Goal: Task Accomplishment & Management: Complete application form

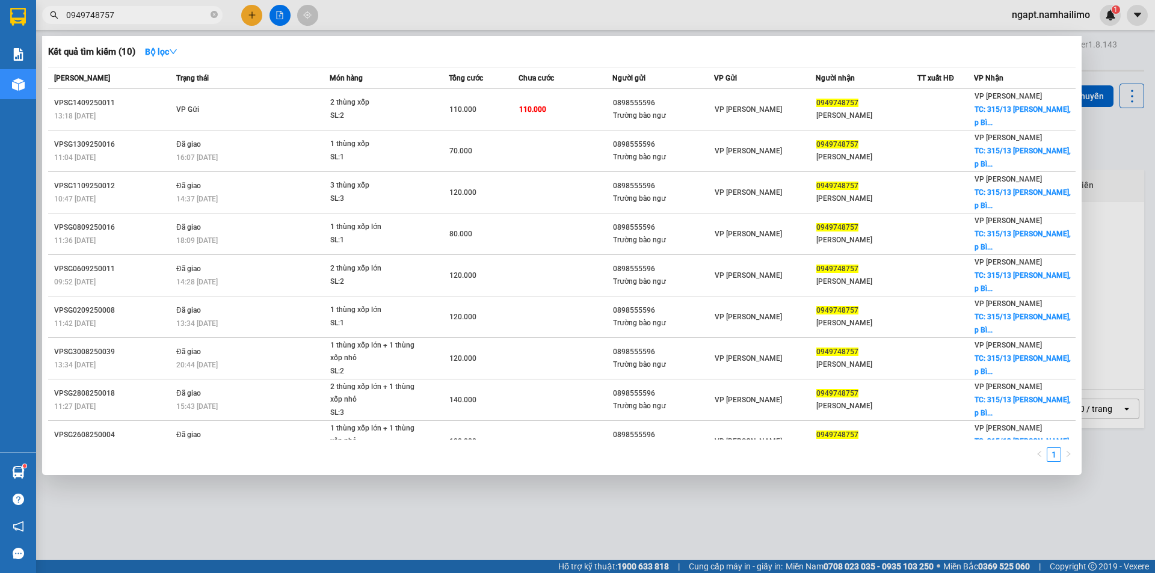
scroll to position [51, 0]
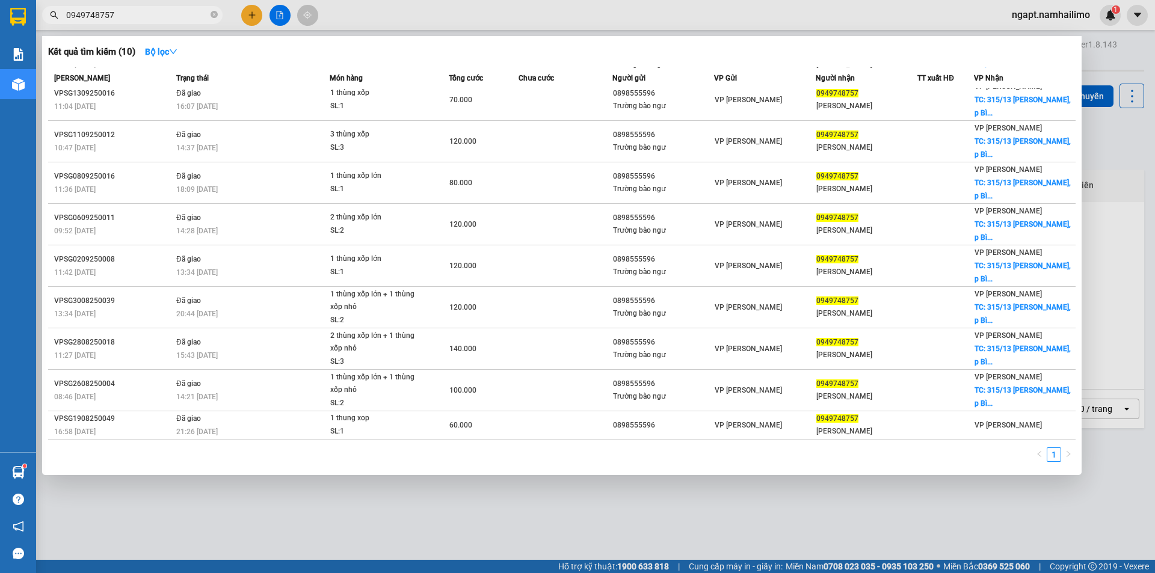
click at [1119, 154] on div at bounding box center [577, 286] width 1155 height 573
click at [147, 19] on input "0949748757" at bounding box center [137, 14] width 142 height 13
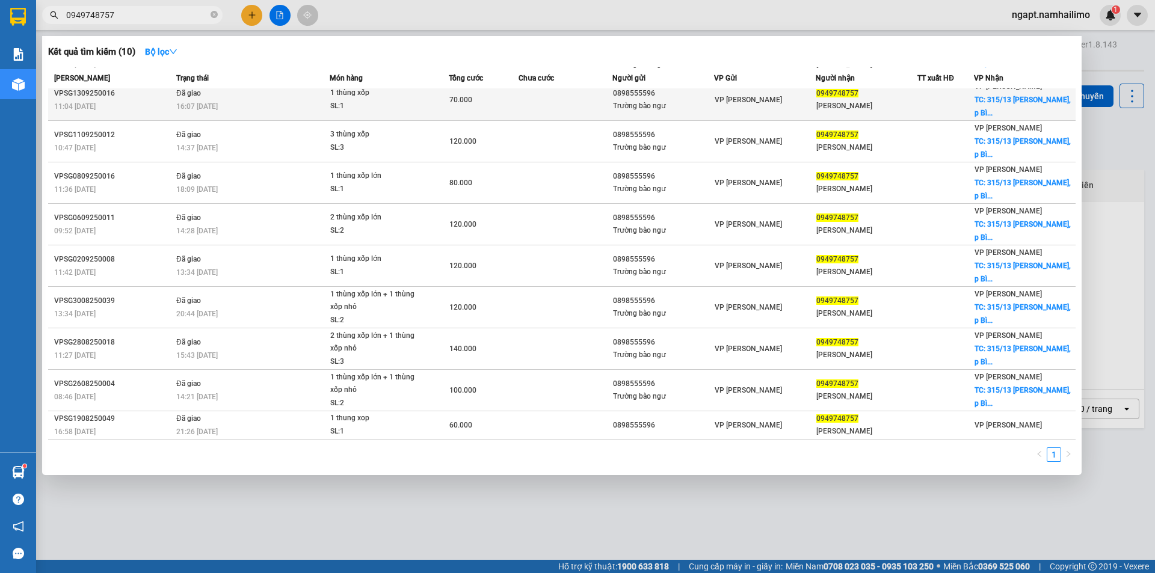
click at [894, 108] on div "[PERSON_NAME]" at bounding box center [866, 106] width 100 height 13
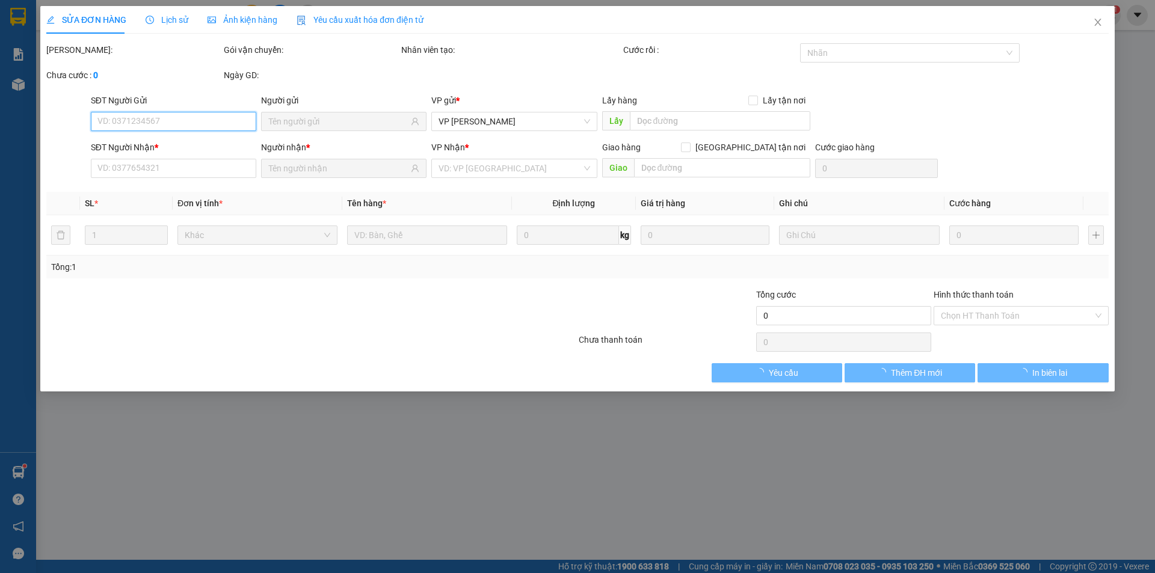
type input "0898555596"
type input "Trường bào ngư"
type input "0949748757"
type input "[PERSON_NAME]"
checkbox input "true"
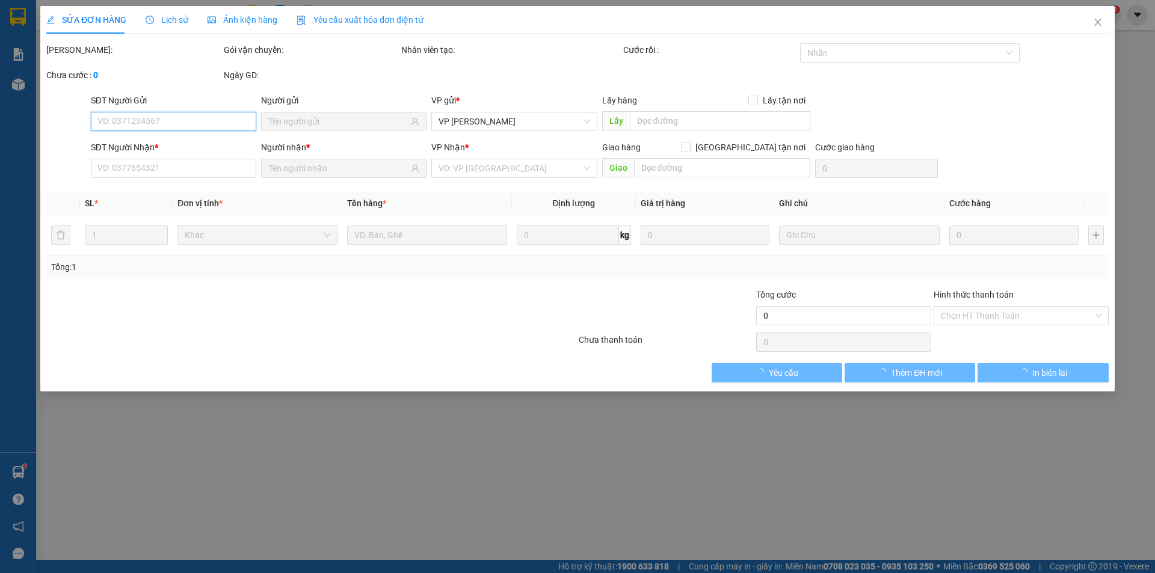
type input "315/13 [PERSON_NAME], [PERSON_NAME]"
type input "70.000"
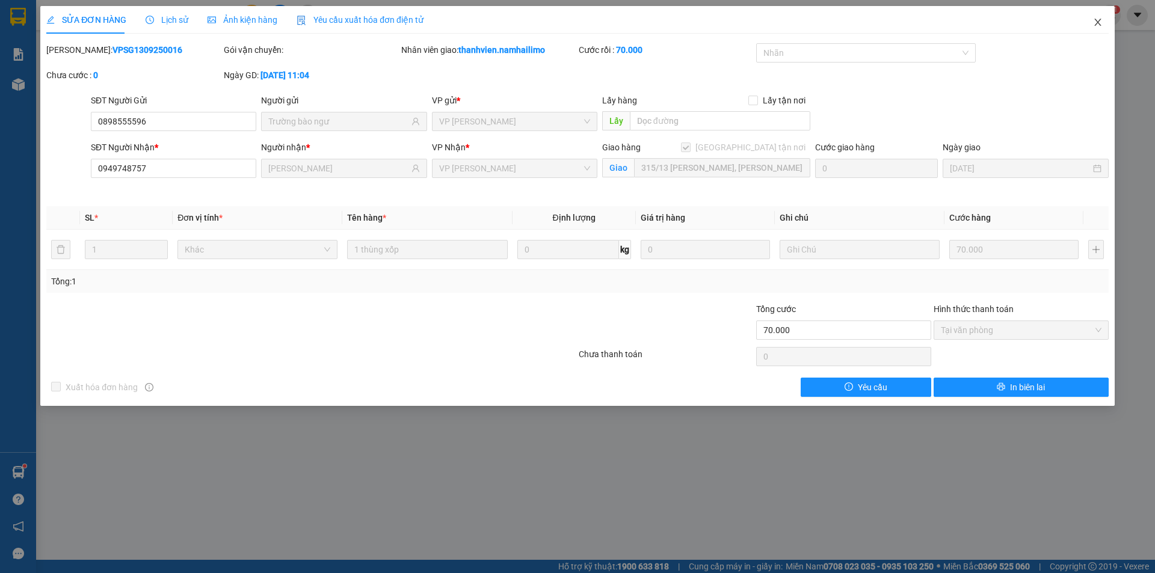
click at [1100, 19] on icon "close" at bounding box center [1098, 22] width 10 height 10
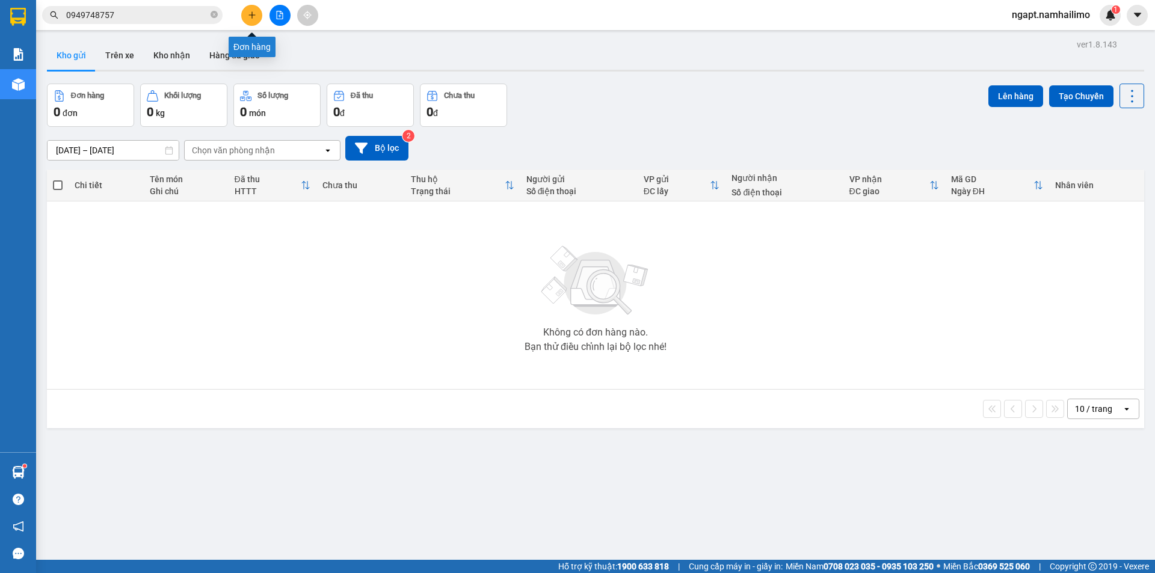
click at [256, 17] on button at bounding box center [251, 15] width 21 height 21
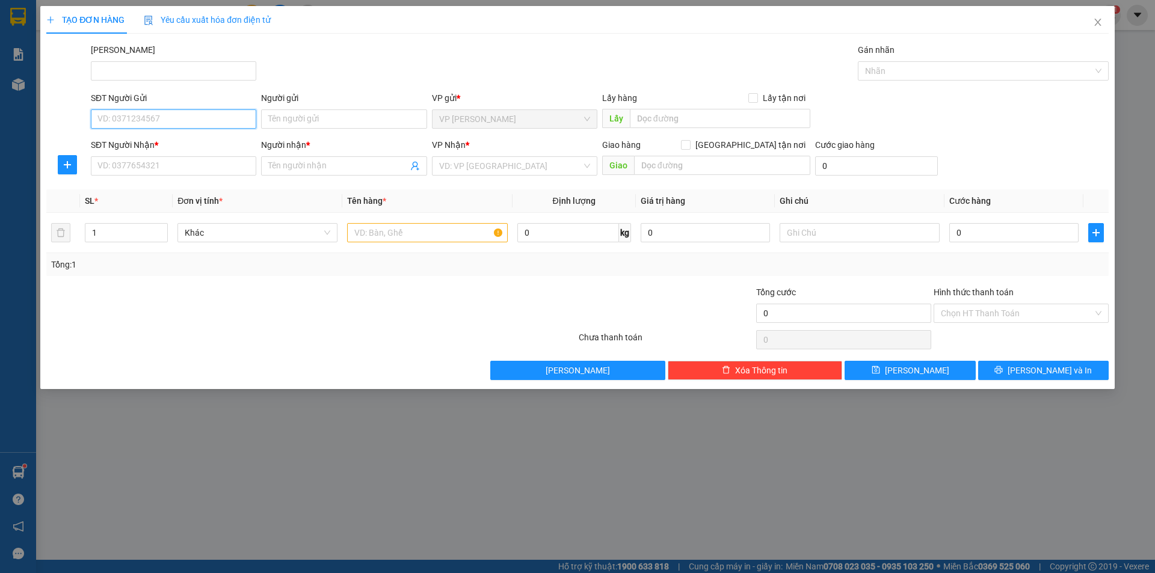
click at [189, 115] on input "SĐT Người Gửi" at bounding box center [173, 118] width 165 height 19
type input "0937108531"
click at [189, 137] on div "0937108531 - CHỊ THỦY" at bounding box center [173, 143] width 151 height 13
type input "CHỊ THỦY"
type input "0859383061"
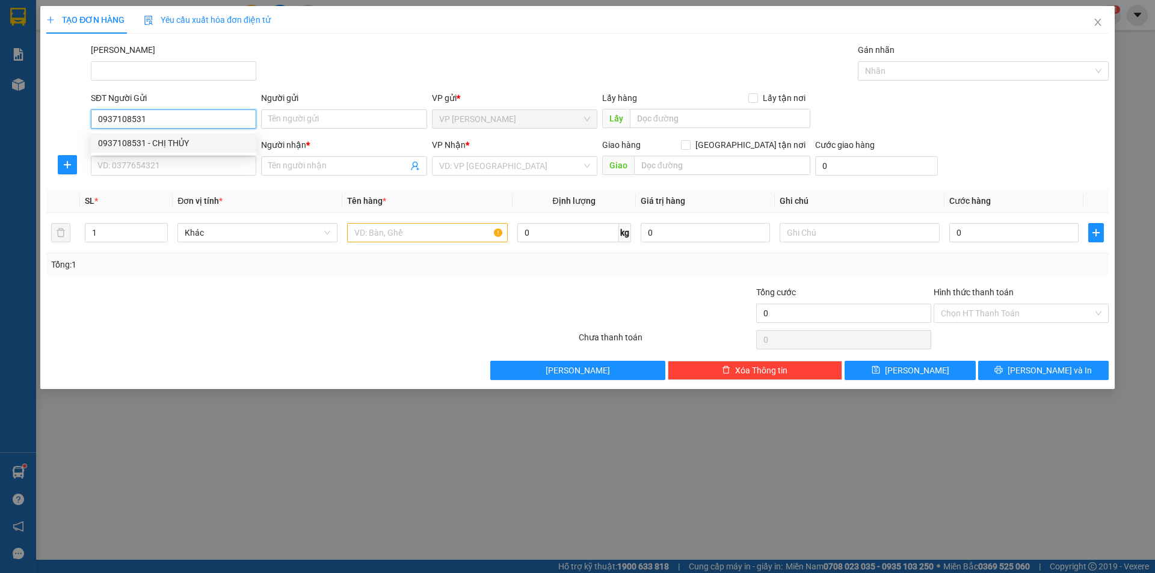
type input "CHỊ TRÚC"
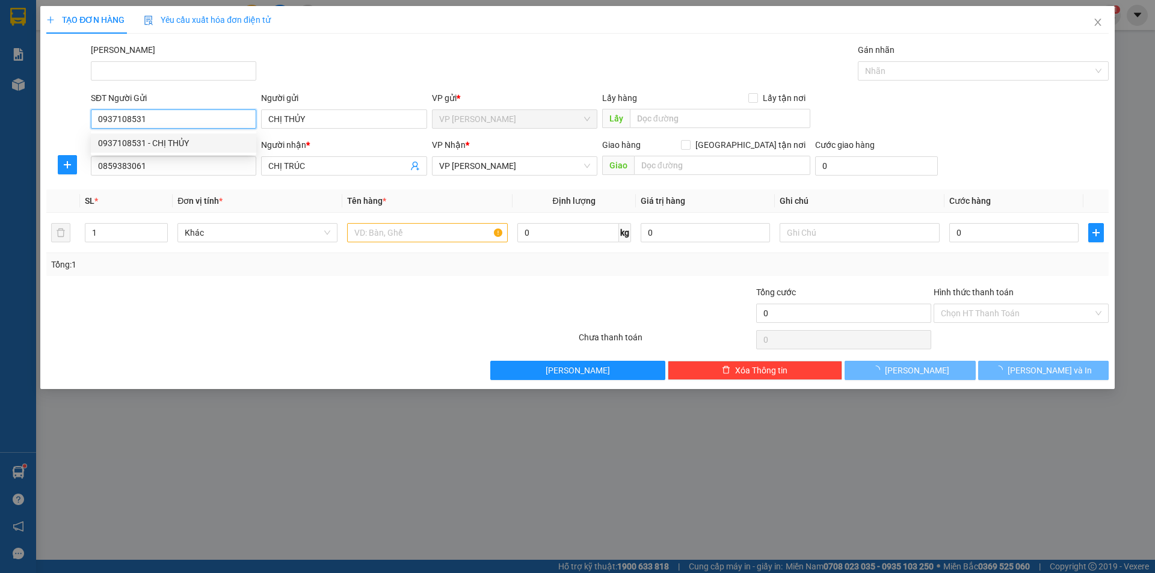
type input "40.000"
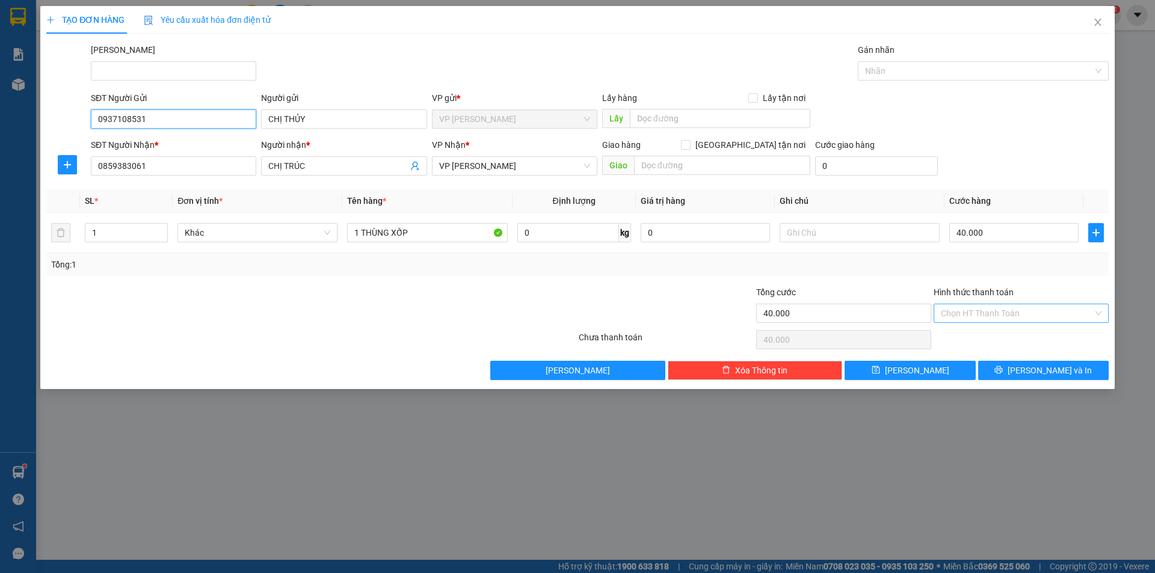
type input "0937108531"
click at [1053, 318] on input "Hình thức thanh toán" at bounding box center [1017, 313] width 152 height 18
drag, startPoint x: 1053, startPoint y: 318, endPoint x: 1055, endPoint y: 312, distance: 6.3
click at [1054, 312] on input "Hình thức thanh toán" at bounding box center [1017, 313] width 152 height 18
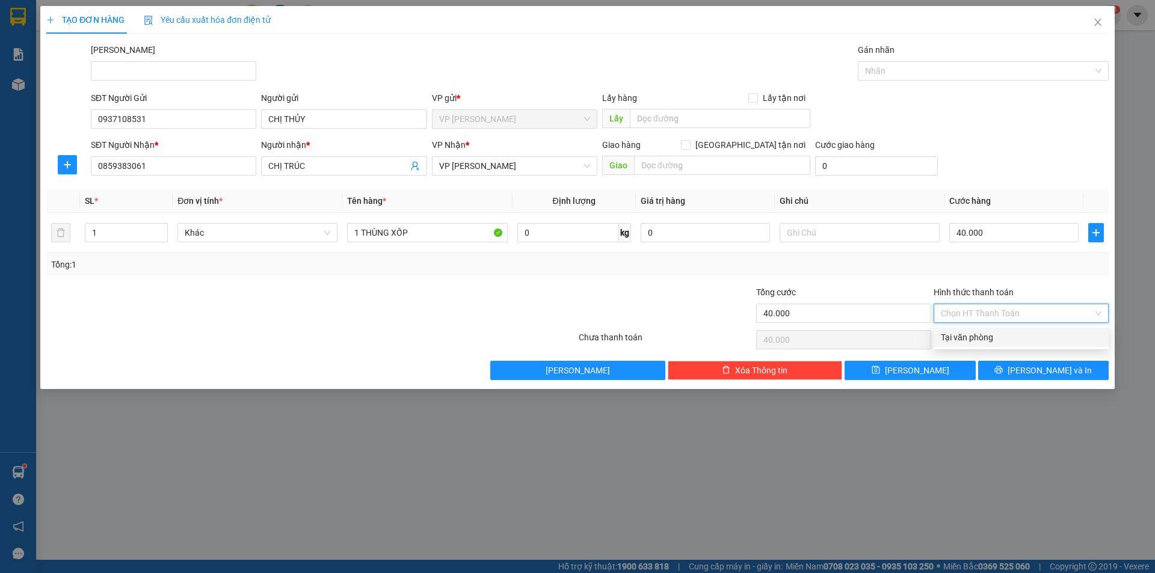
click at [1034, 329] on div "Tại văn phòng" at bounding box center [1021, 337] width 175 height 19
type input "0"
click at [1019, 368] on button "[PERSON_NAME] và In" at bounding box center [1043, 370] width 131 height 19
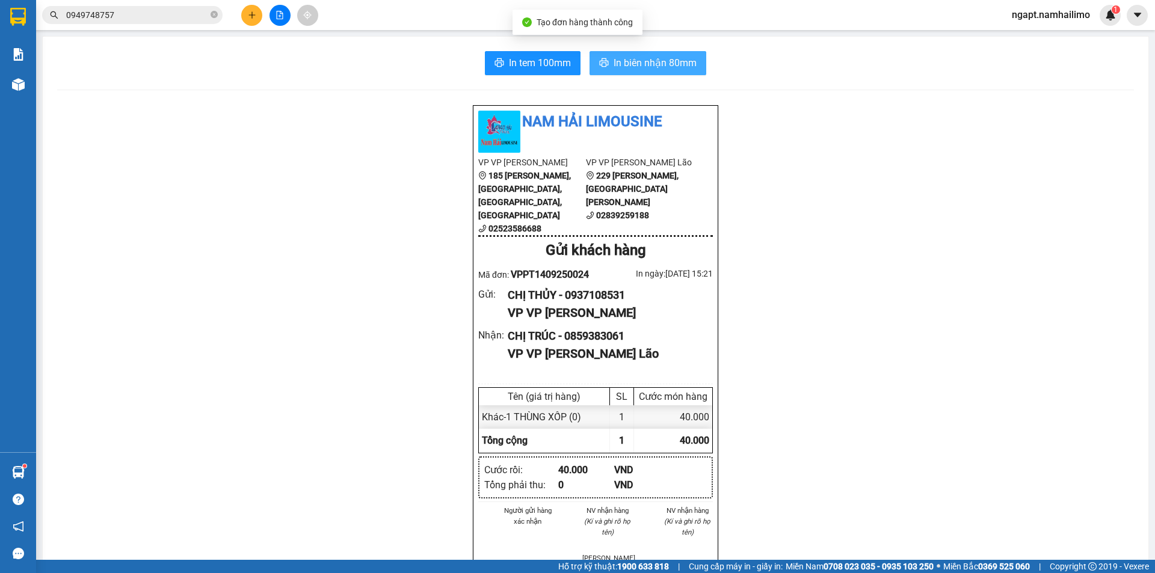
click at [644, 58] on span "In biên nhận 80mm" at bounding box center [655, 62] width 83 height 15
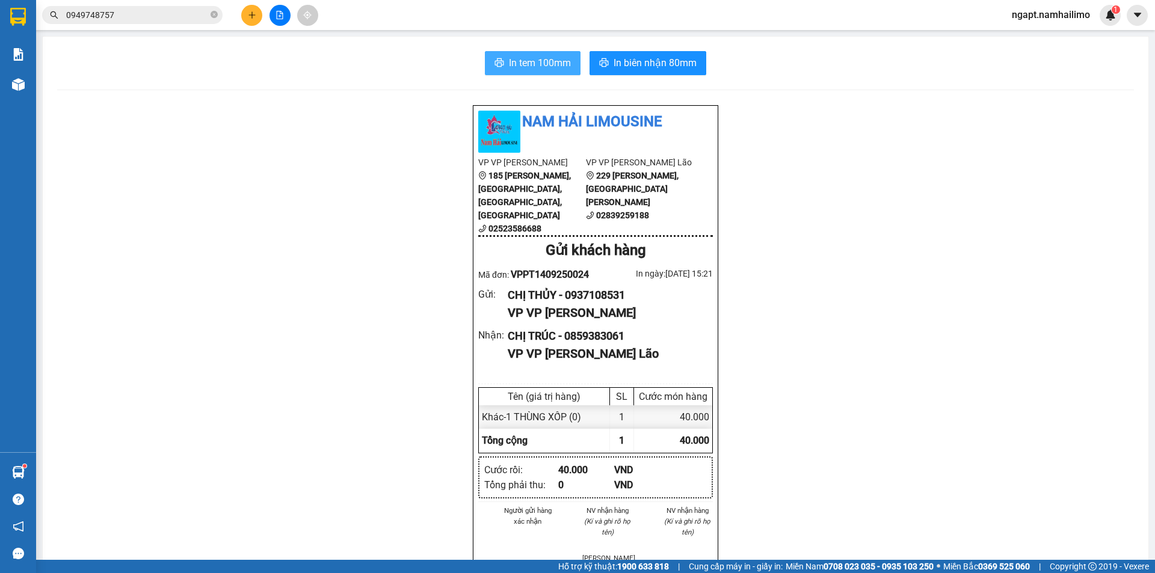
click at [546, 72] on button "In tem 100mm" at bounding box center [533, 63] width 96 height 24
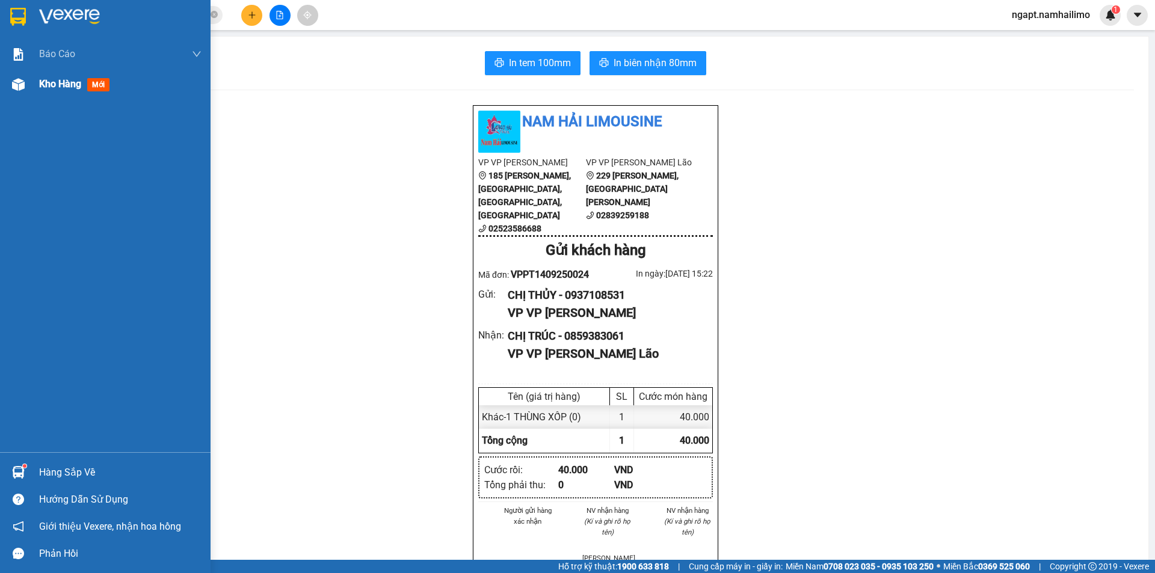
click at [23, 85] on img at bounding box center [18, 84] width 13 height 13
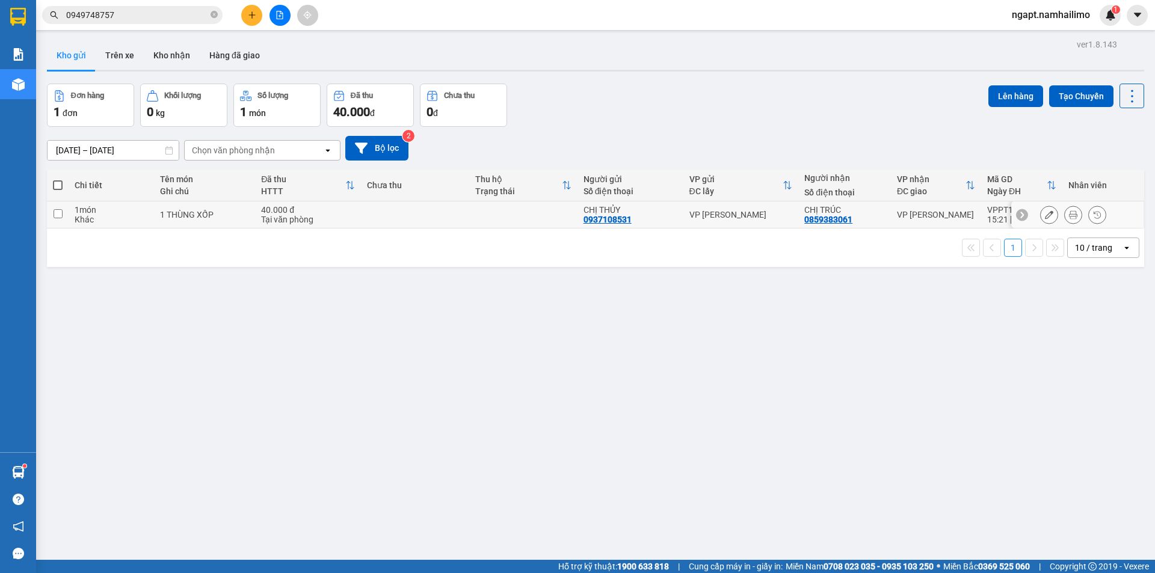
click at [61, 214] on input "checkbox" at bounding box center [58, 213] width 9 height 9
checkbox input "true"
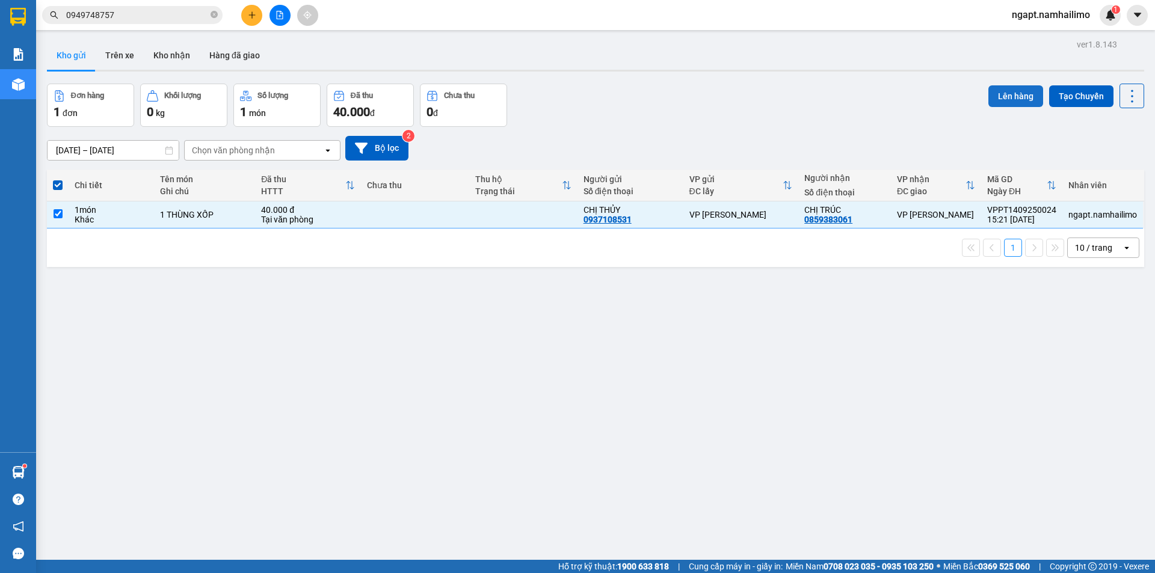
click at [1014, 92] on button "Lên hàng" at bounding box center [1015, 96] width 55 height 22
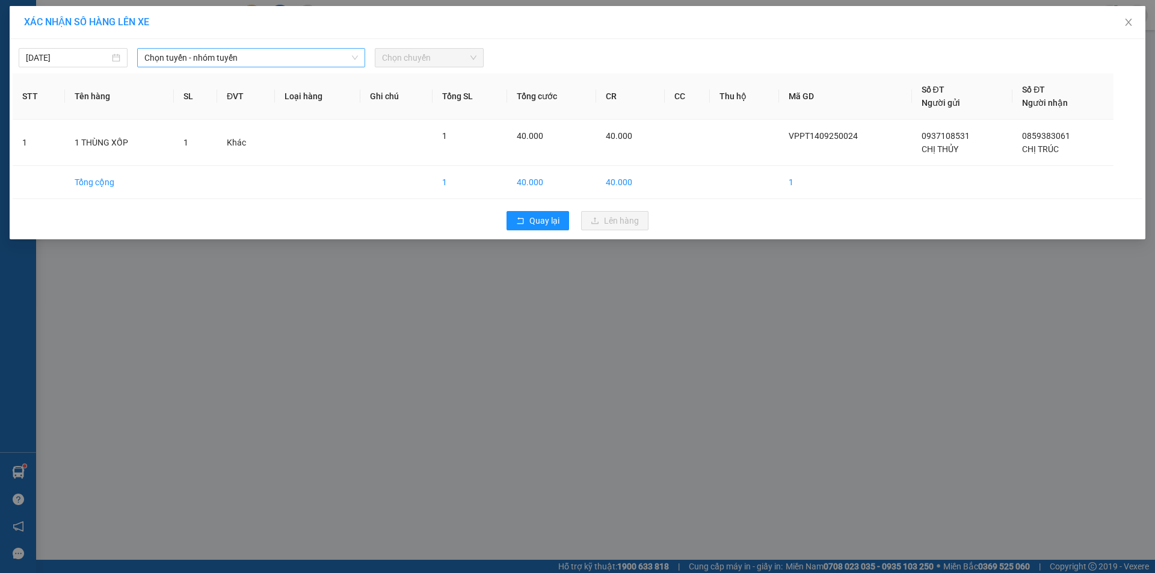
click at [264, 60] on span "Chọn tuyến - nhóm tuyến" at bounding box center [251, 58] width 214 height 18
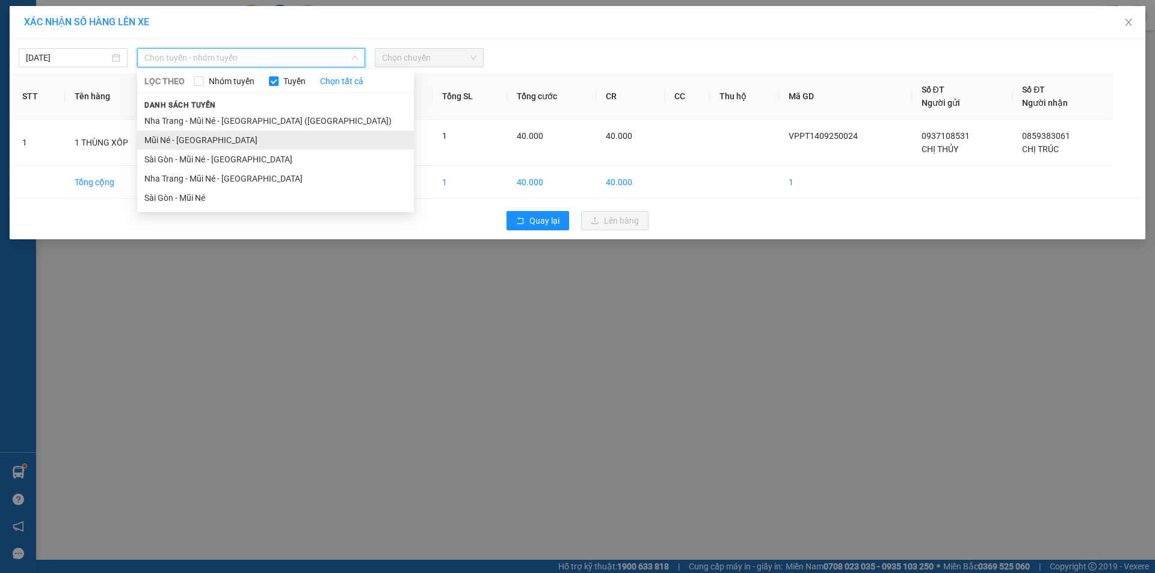
click at [204, 143] on li "Mũi Né - [GEOGRAPHIC_DATA]" at bounding box center [275, 140] width 277 height 19
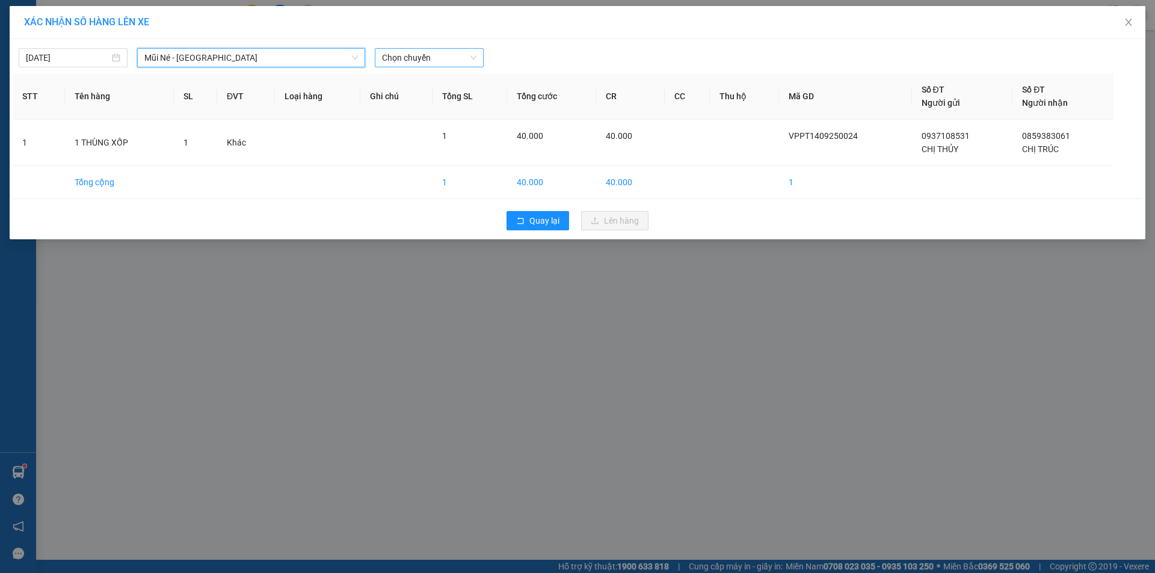
click at [411, 58] on span "Chọn chuyến" at bounding box center [429, 58] width 94 height 18
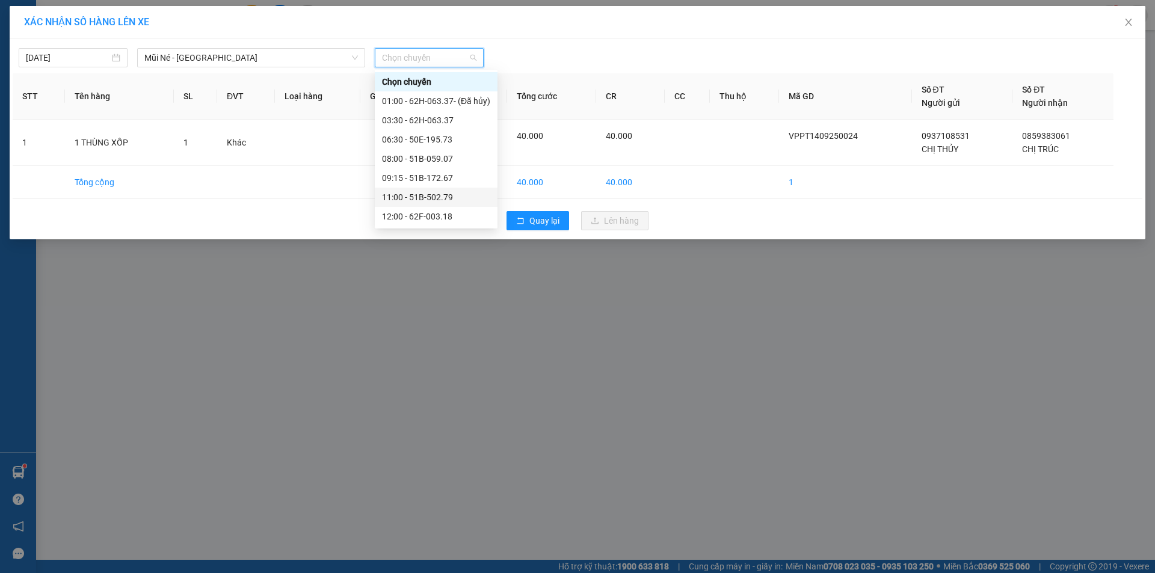
scroll to position [135, 0]
click at [458, 165] on div "14:30 - 51D-614.79" at bounding box center [436, 158] width 123 height 19
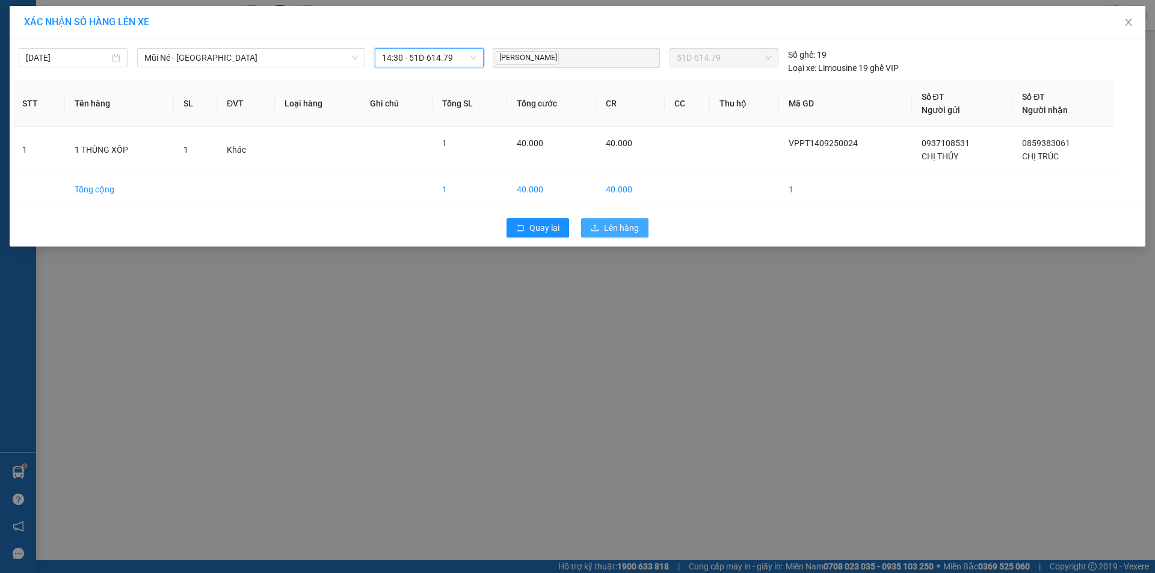
click at [624, 230] on span "Lên hàng" at bounding box center [621, 227] width 35 height 13
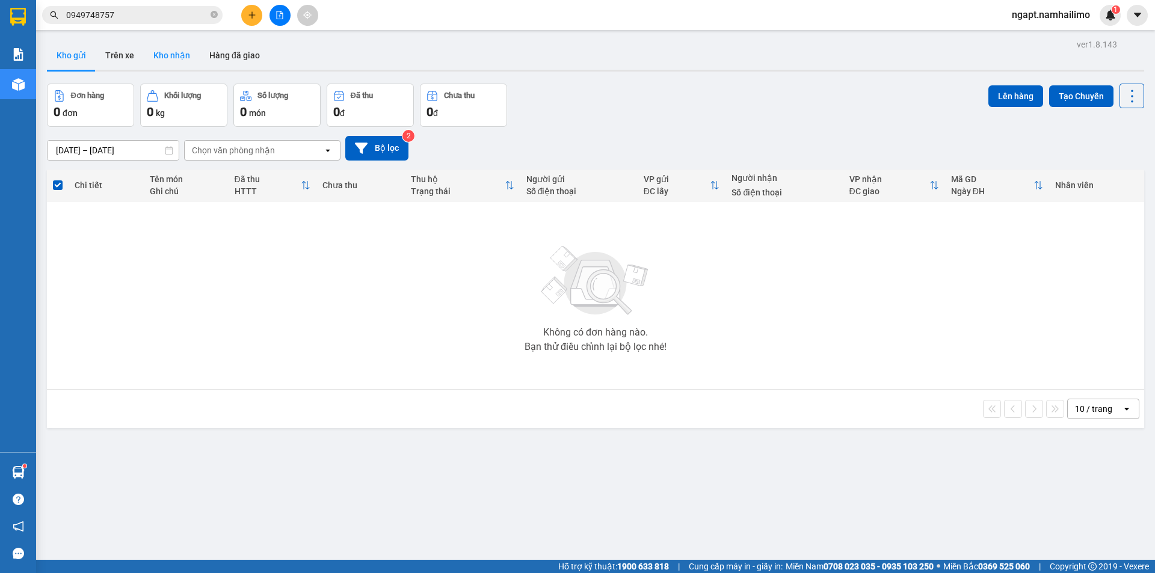
drag, startPoint x: 173, startPoint y: 50, endPoint x: 447, endPoint y: 155, distance: 293.2
click at [172, 50] on button "Kho nhận" at bounding box center [172, 55] width 56 height 29
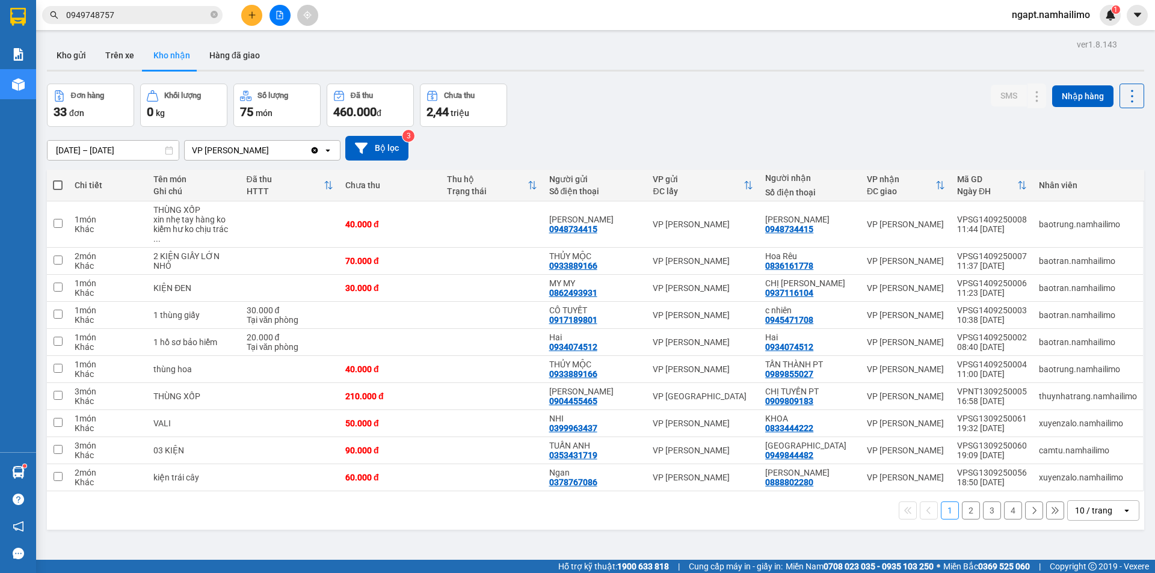
click at [964, 503] on button "2" at bounding box center [971, 511] width 18 height 18
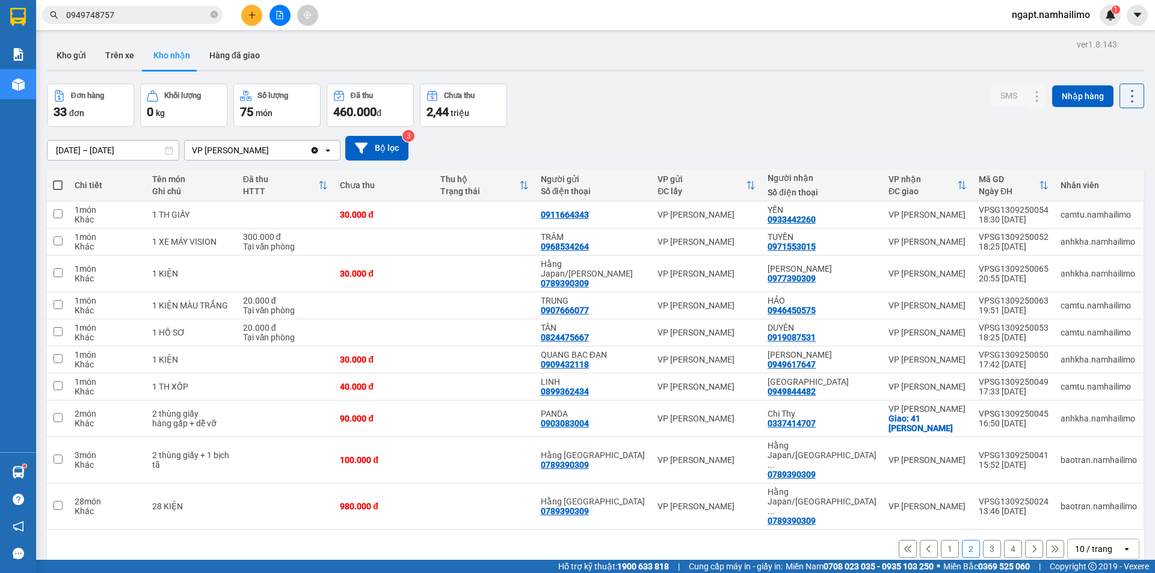
click at [120, 9] on input "0949748757" at bounding box center [137, 14] width 142 height 13
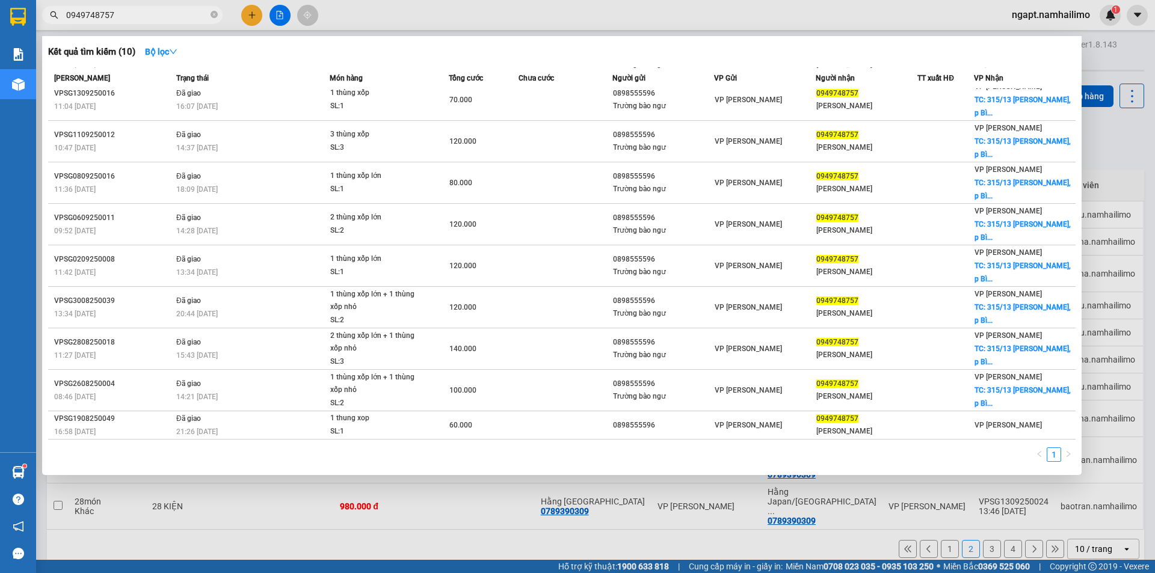
click at [1118, 48] on div at bounding box center [577, 286] width 1155 height 573
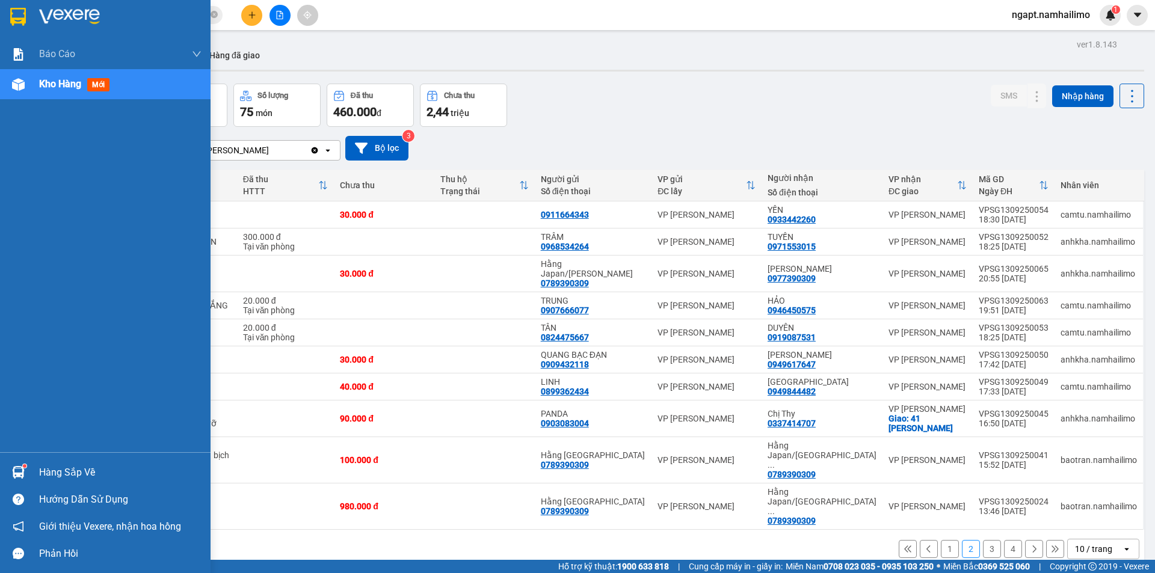
click at [70, 88] on span "Kho hàng" at bounding box center [60, 83] width 42 height 11
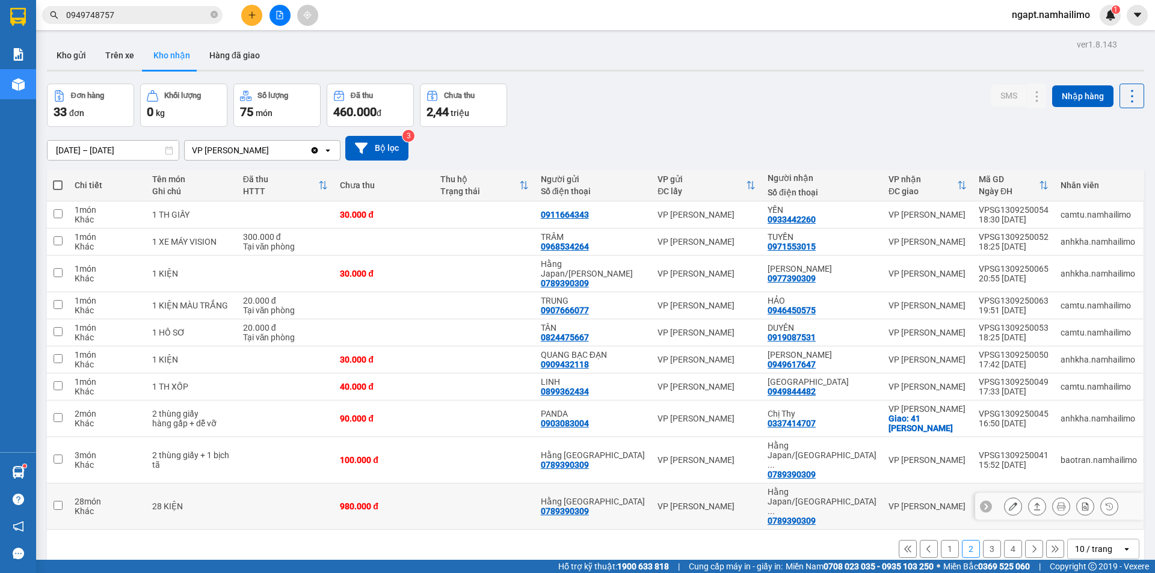
scroll to position [55, 0]
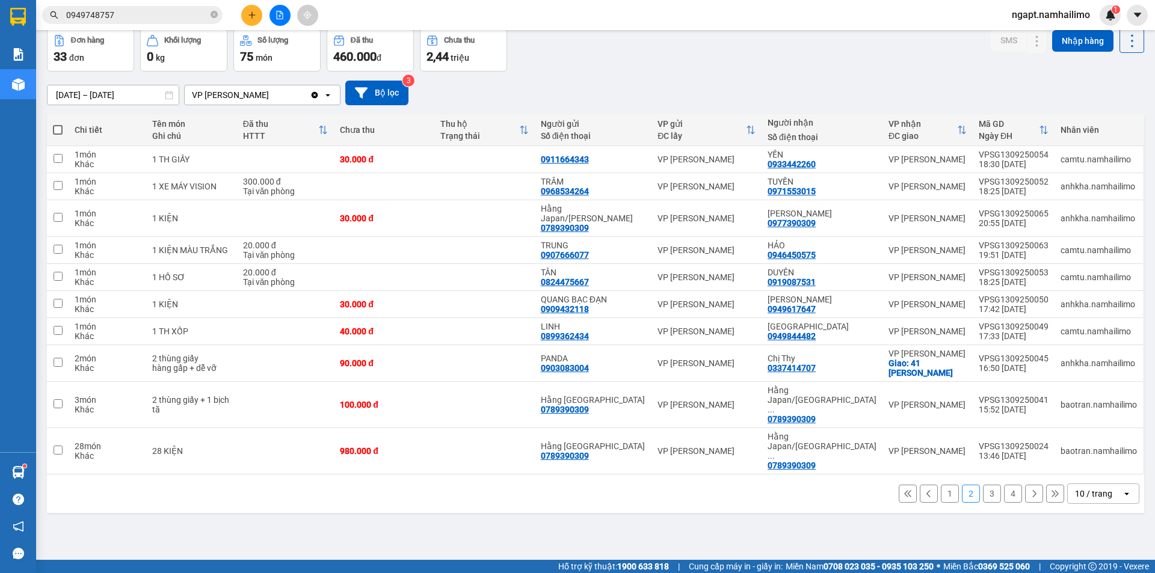
click at [944, 485] on button "1" at bounding box center [950, 494] width 18 height 18
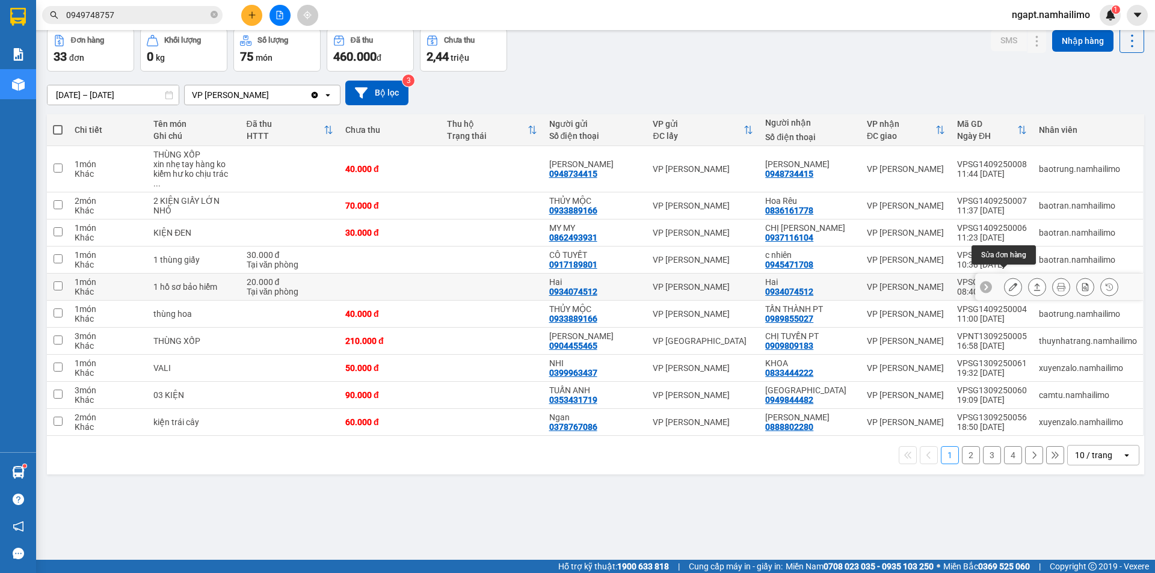
click at [1009, 283] on icon at bounding box center [1013, 287] width 8 height 8
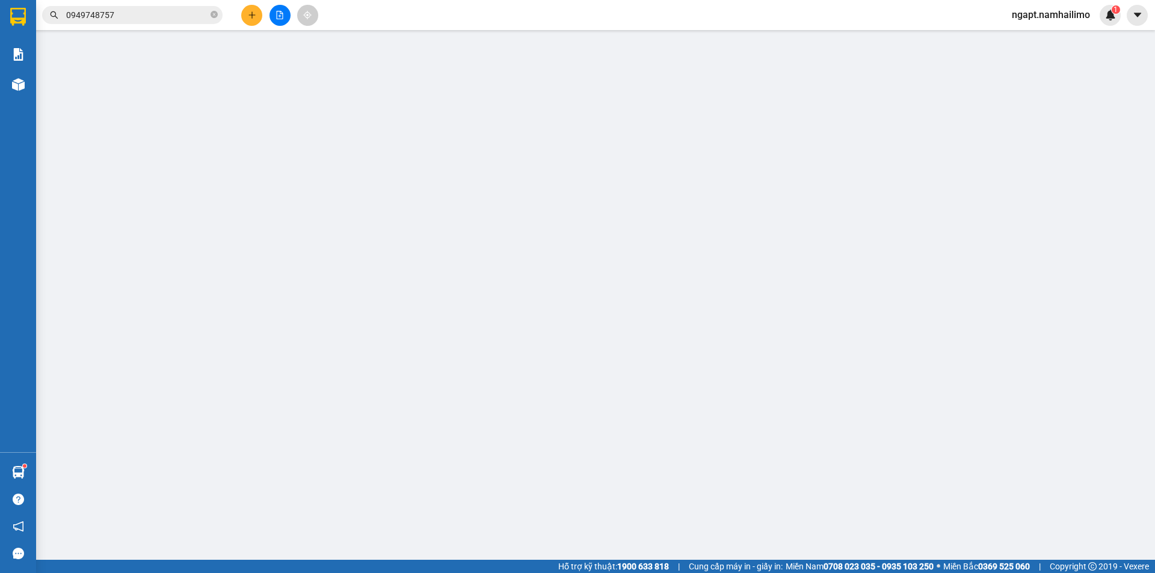
type input "0934074512"
type input "Hai"
type input "0934074512"
type input "Hai"
type input "20.000"
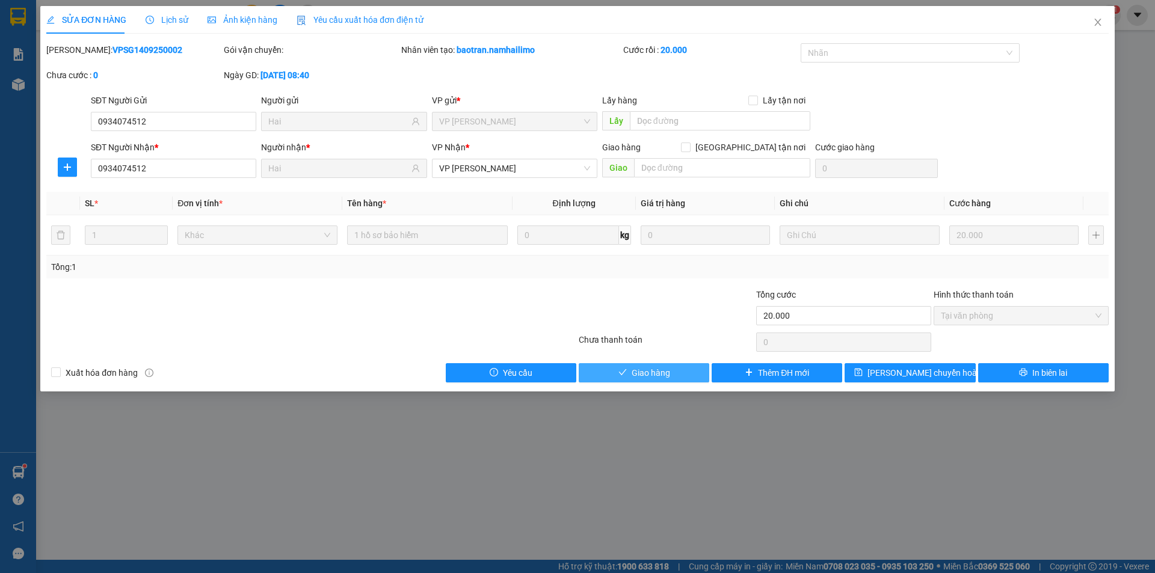
click at [655, 374] on span "Giao hàng" at bounding box center [651, 372] width 38 height 13
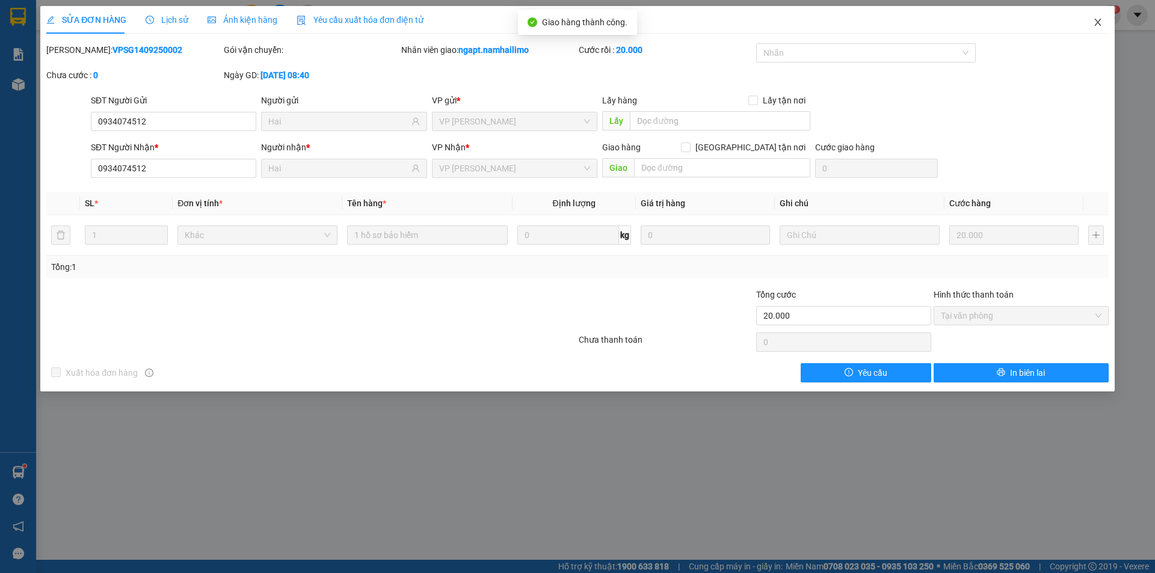
click at [1098, 23] on icon "close" at bounding box center [1097, 22] width 7 height 7
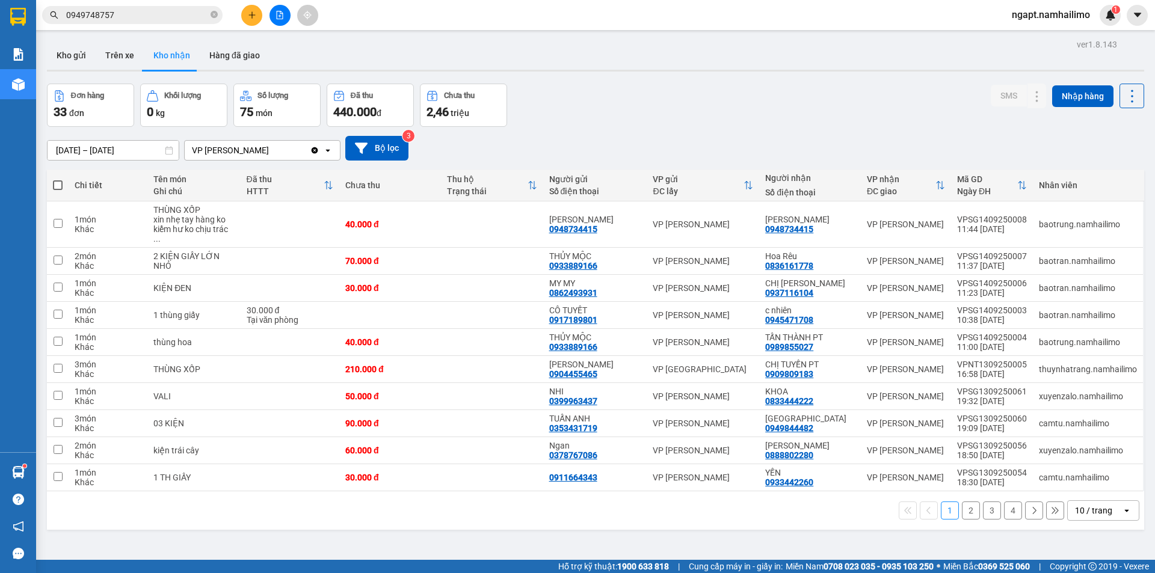
click at [964, 502] on button "2" at bounding box center [971, 511] width 18 height 18
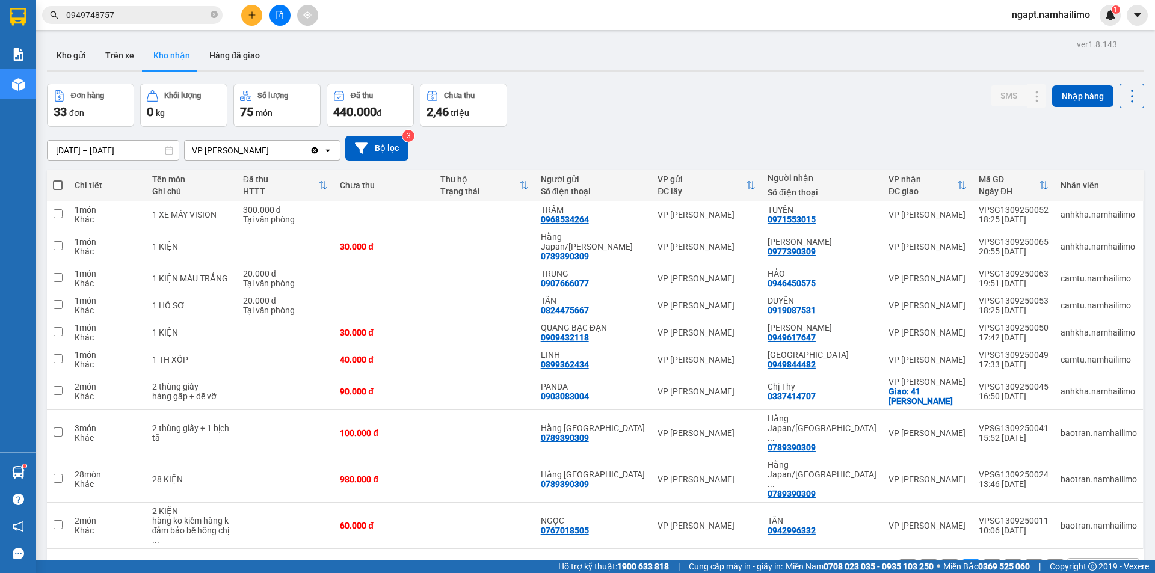
click at [987, 559] on button "3" at bounding box center [992, 568] width 18 height 18
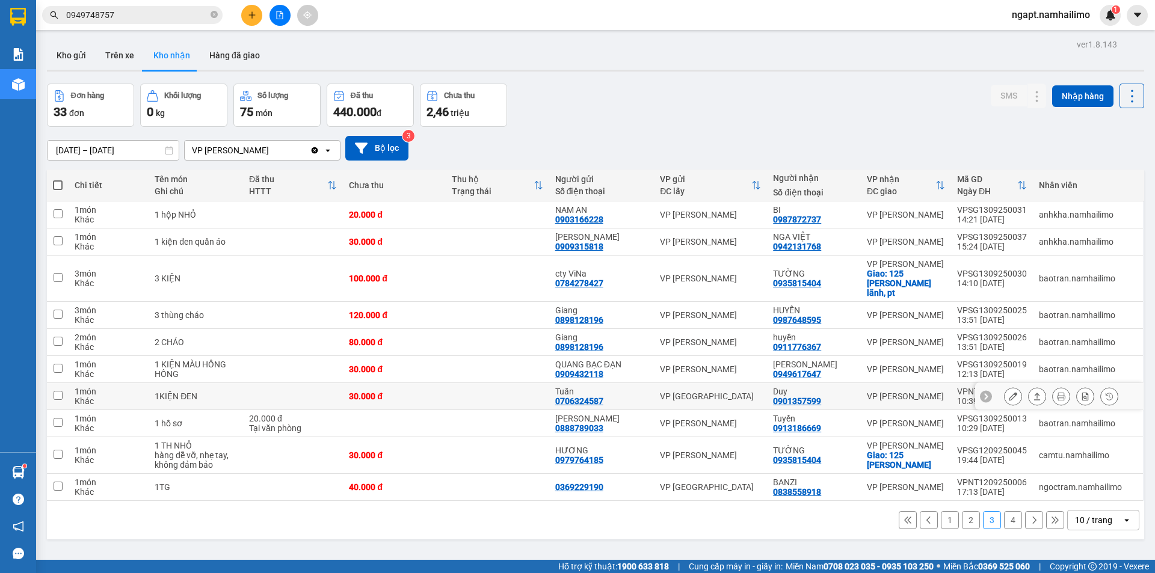
click at [1009, 392] on icon at bounding box center [1013, 396] width 8 height 8
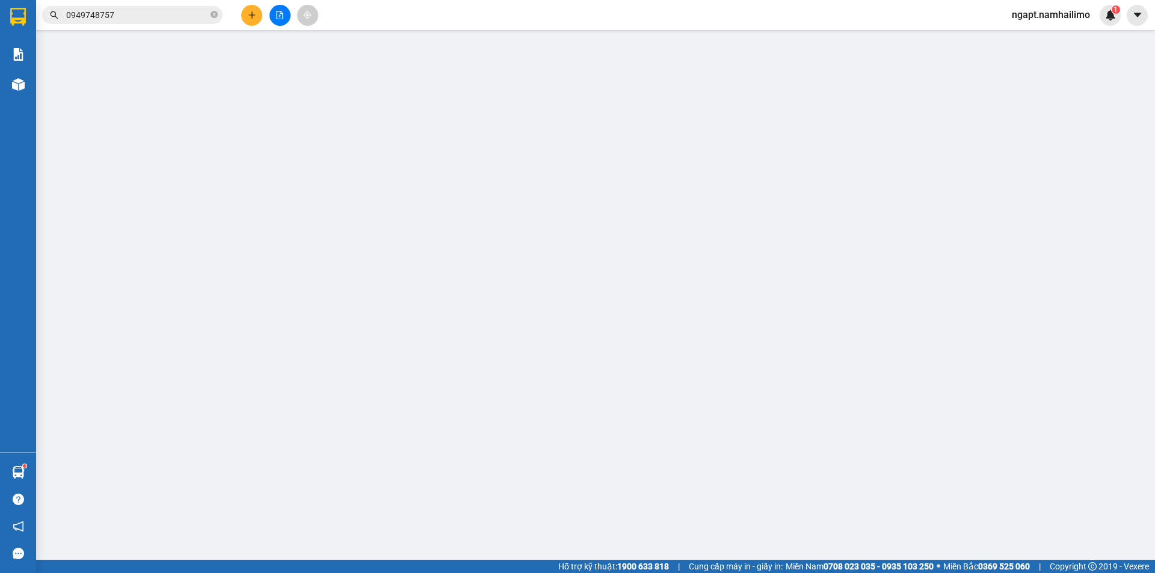
type input "0706324587"
type input "Tuấn"
type input "0901357599"
type input "Duy"
type input "30.000"
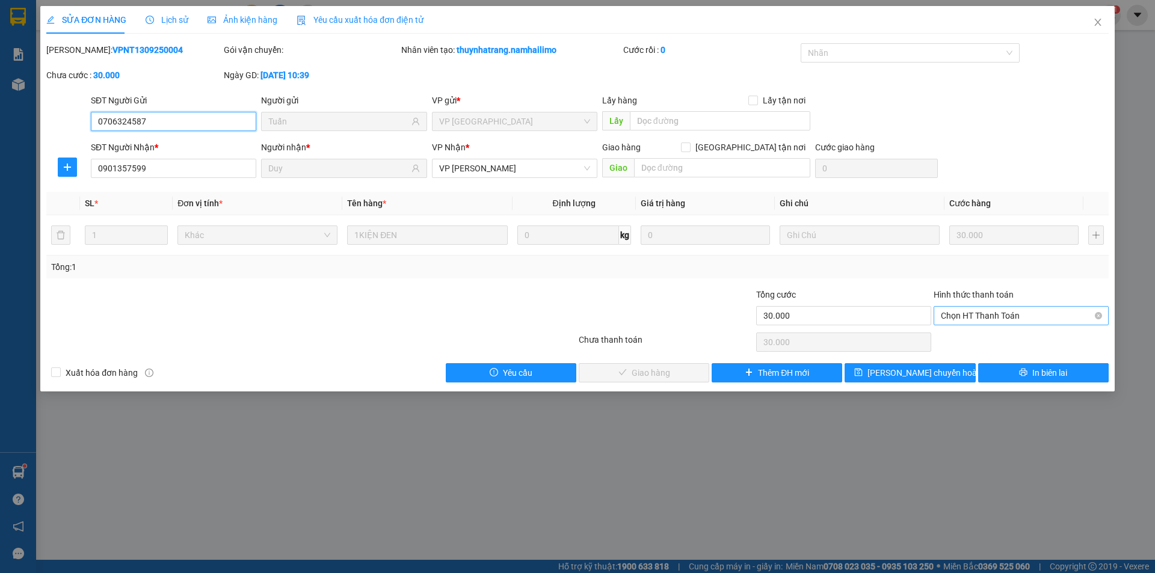
click at [982, 319] on span "Chọn HT Thanh Toán" at bounding box center [1021, 316] width 161 height 18
click at [981, 336] on div "Tại văn phòng" at bounding box center [1021, 339] width 161 height 13
type input "0"
click at [651, 376] on span "Giao hàng" at bounding box center [651, 372] width 38 height 13
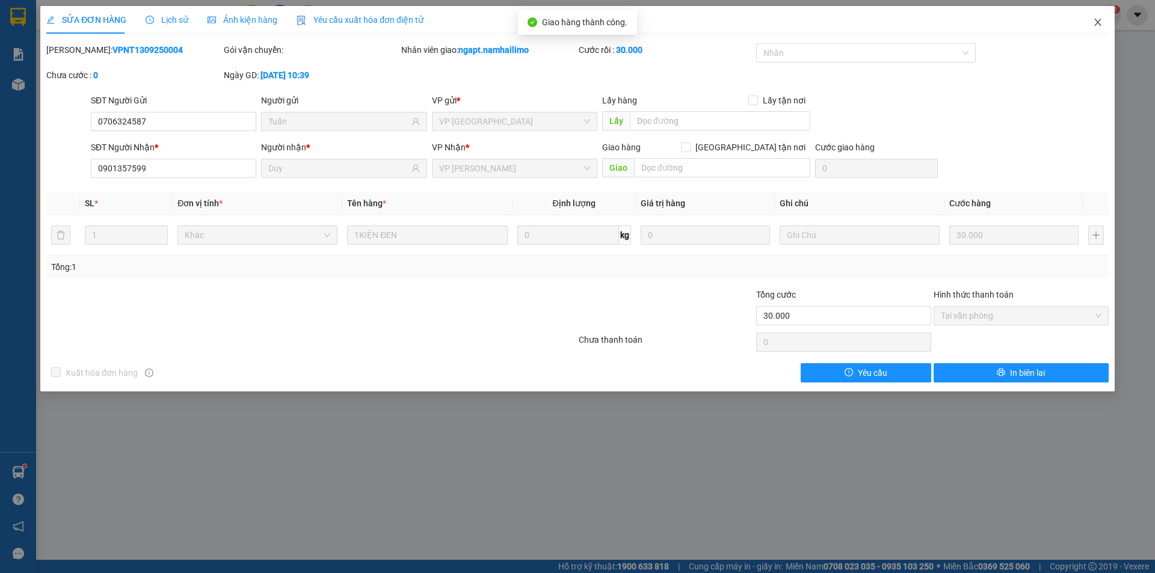
click at [1100, 25] on icon "close" at bounding box center [1097, 22] width 7 height 7
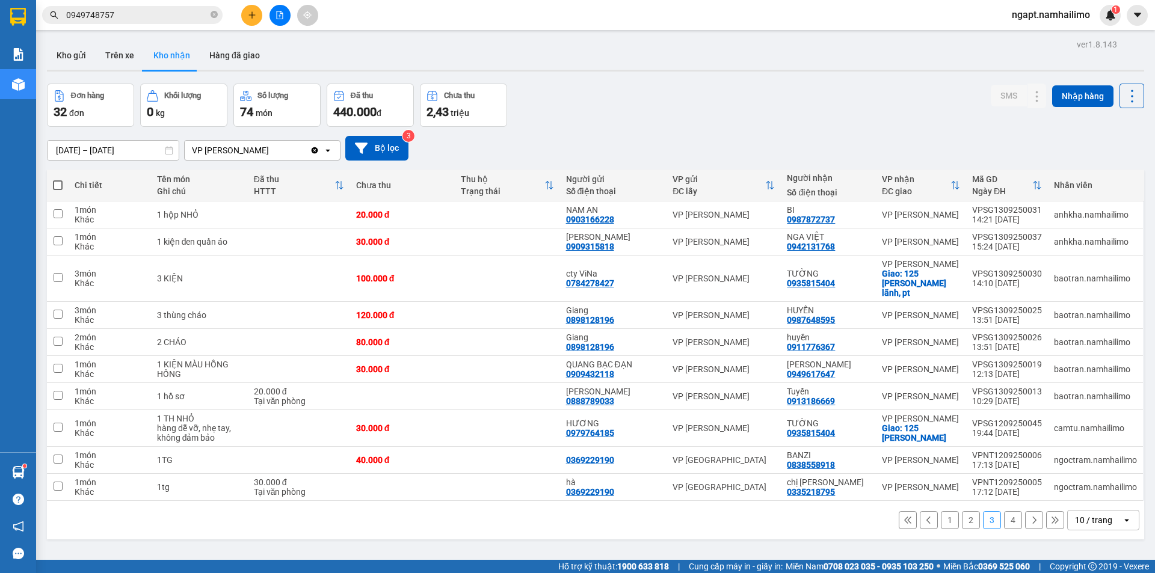
click at [164, 18] on input "0949748757" at bounding box center [137, 14] width 142 height 13
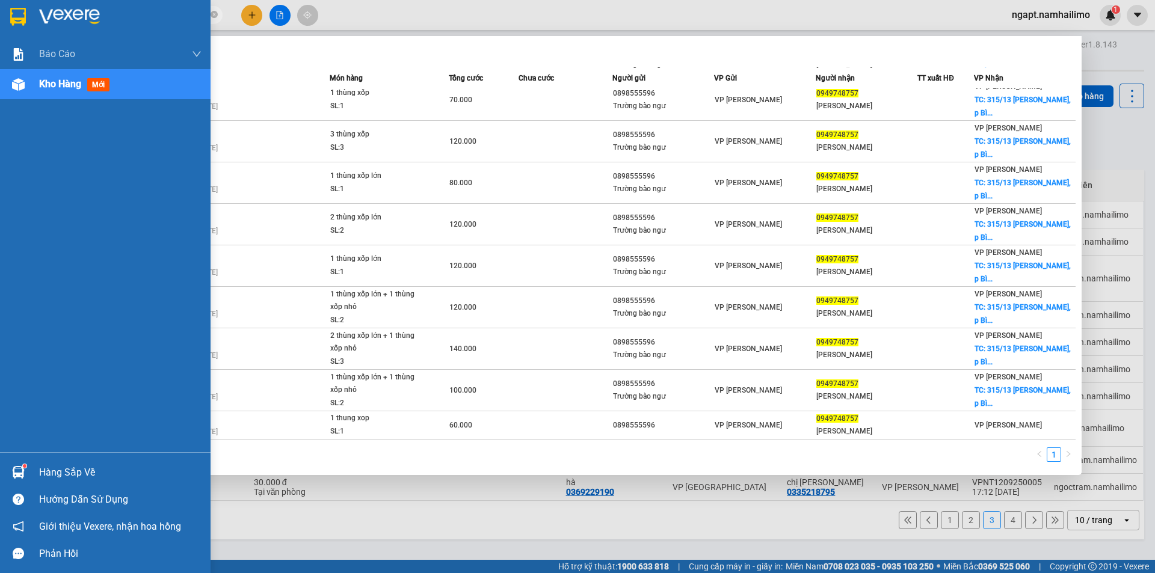
drag, startPoint x: 164, startPoint y: 18, endPoint x: 0, endPoint y: 12, distance: 163.7
click at [0, 12] on section "Kết quả tìm kiếm ( 10 ) Bộ lọc Mã ĐH Trạng thái Món hàng Tổng cước Chưa cước Ng…" at bounding box center [577, 286] width 1155 height 573
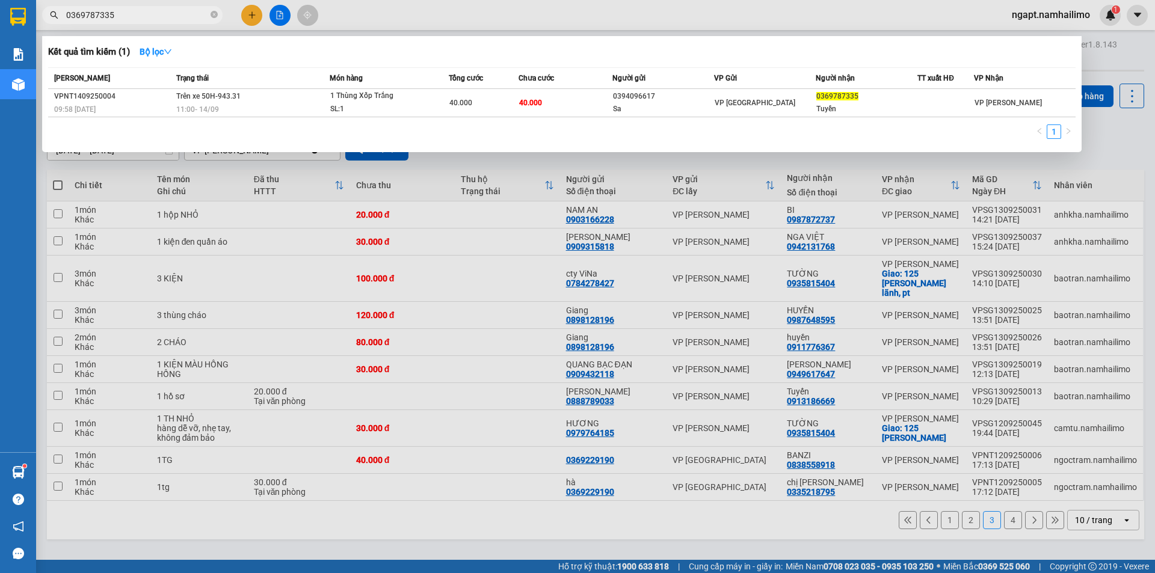
type input "0369787335"
click at [1139, 67] on div at bounding box center [577, 286] width 1155 height 573
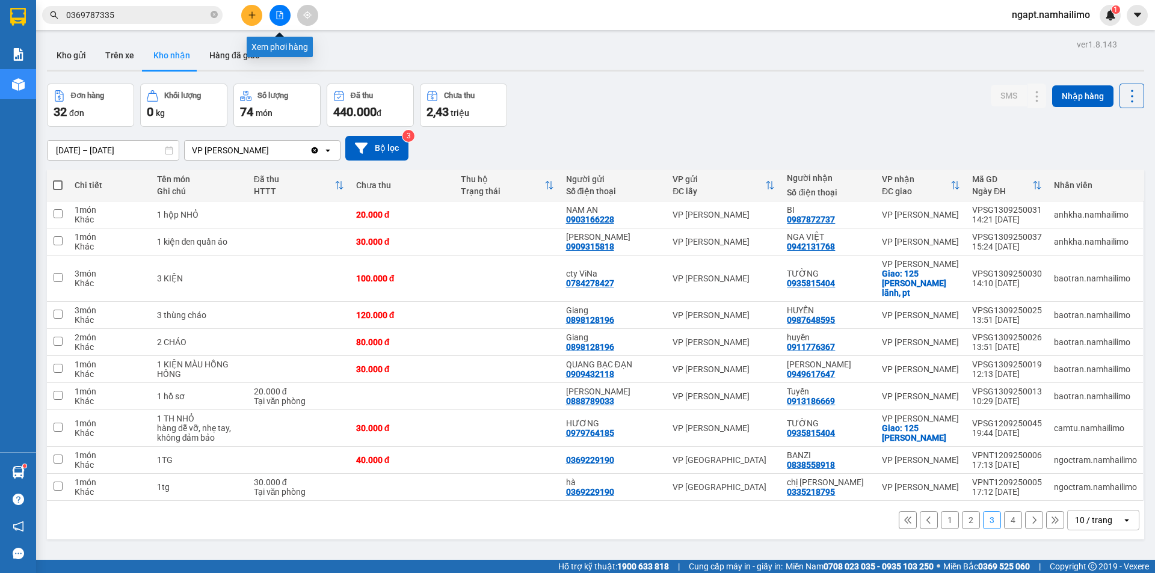
click at [288, 17] on button at bounding box center [279, 15] width 21 height 21
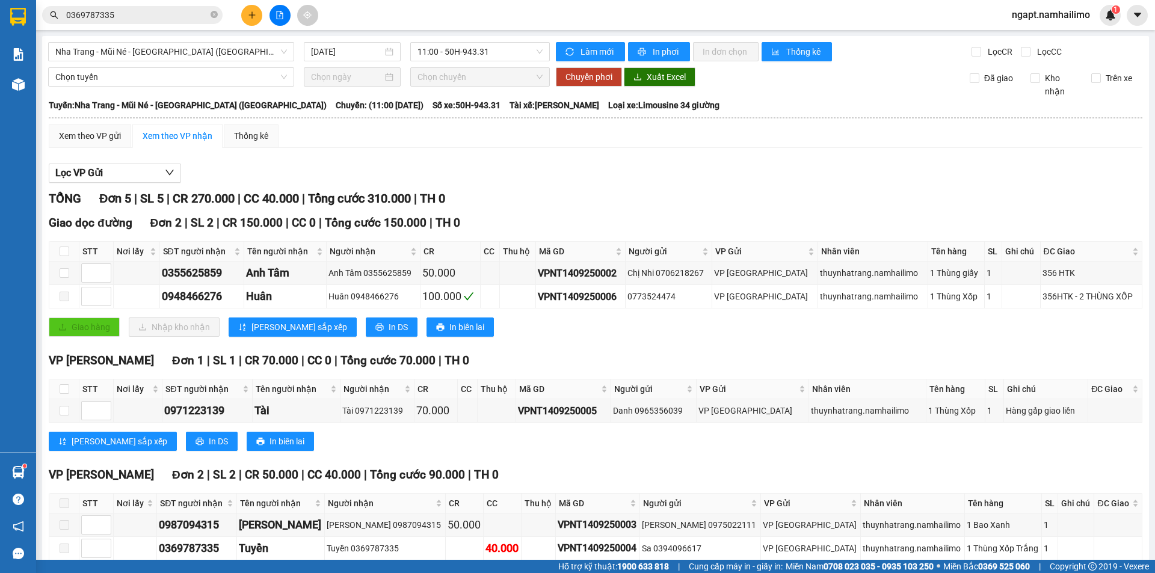
scroll to position [63, 0]
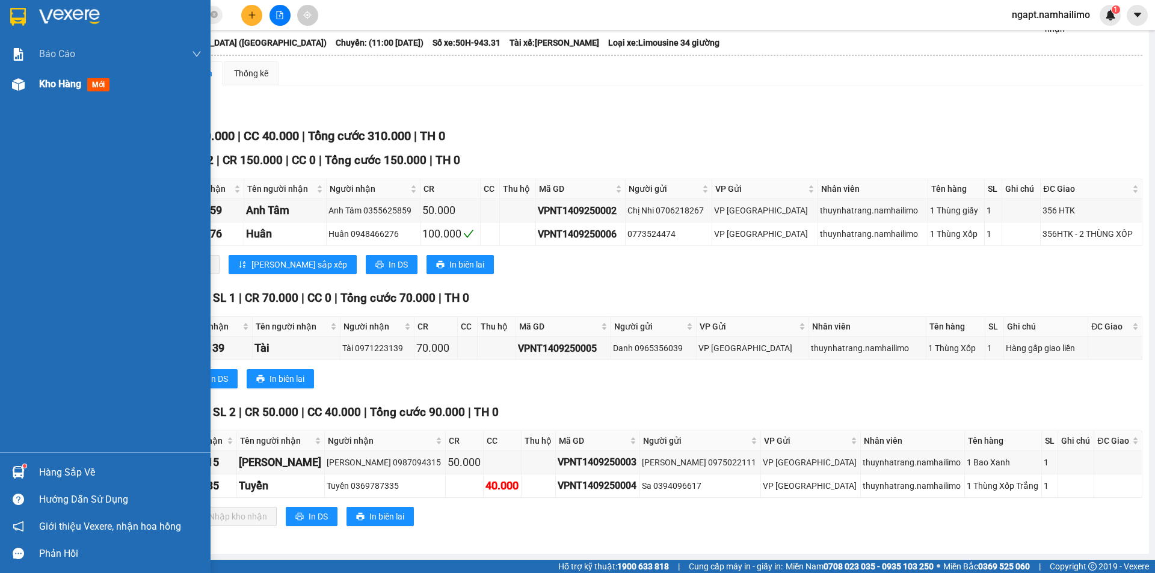
click at [60, 86] on span "Kho hàng" at bounding box center [60, 83] width 42 height 11
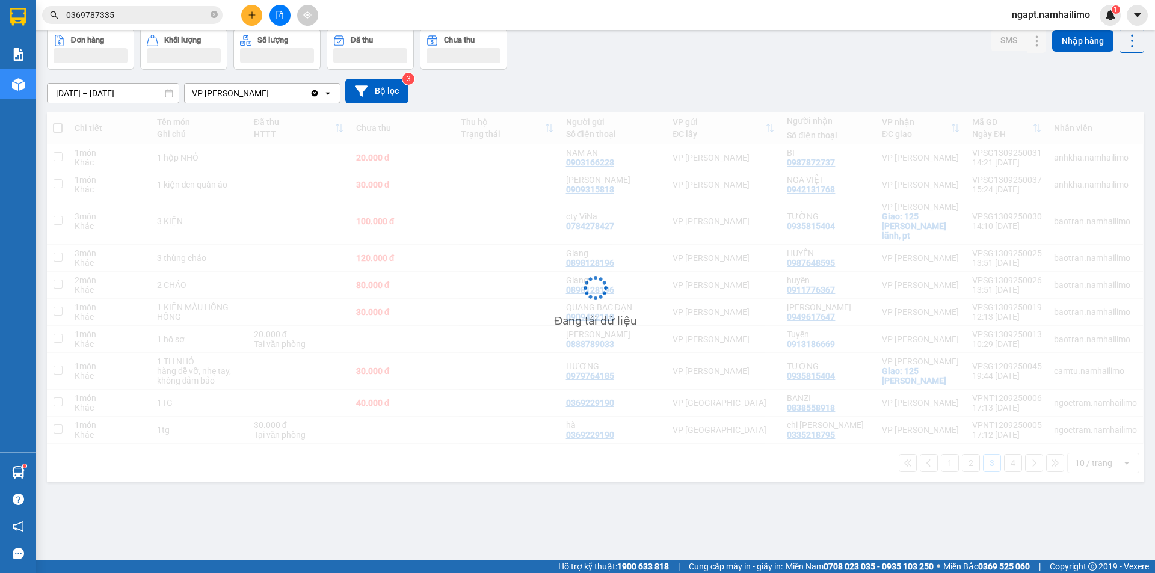
scroll to position [55, 0]
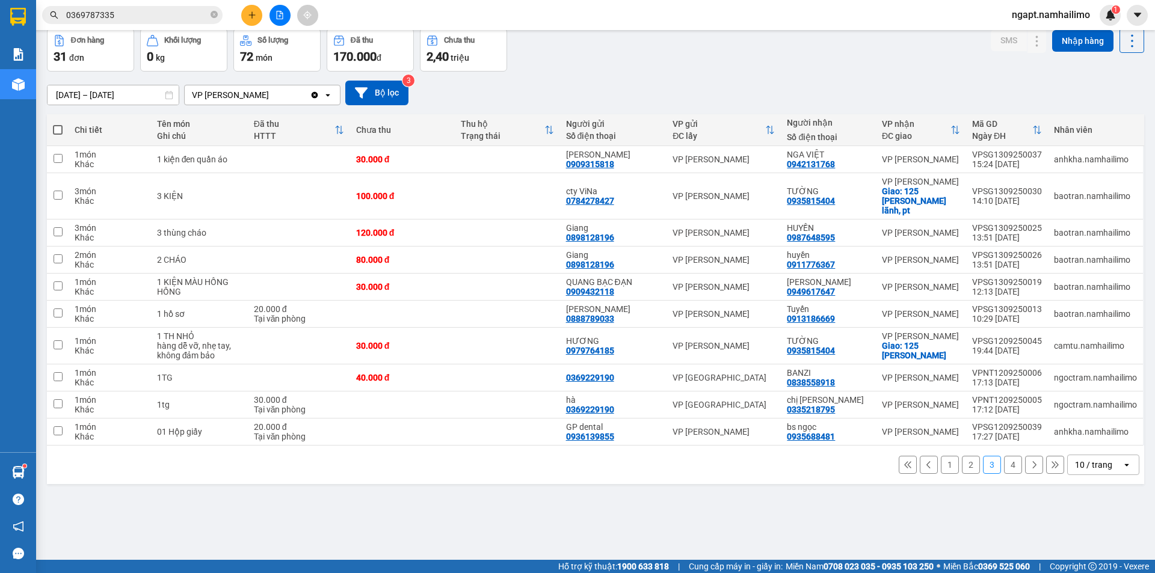
click at [943, 458] on button "1" at bounding box center [950, 465] width 18 height 18
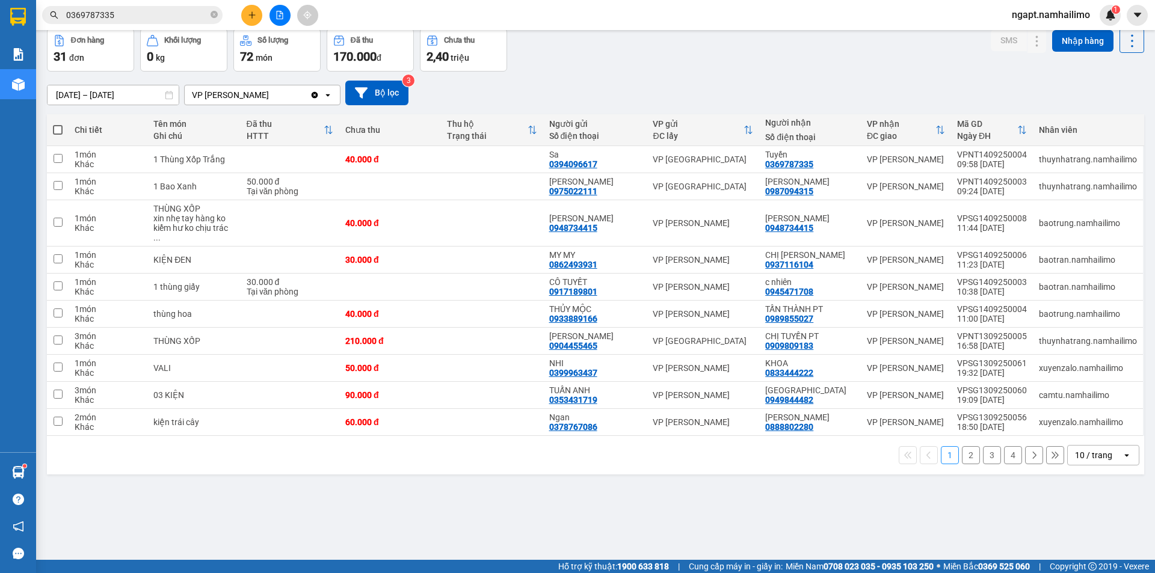
click at [967, 447] on button "2" at bounding box center [971, 455] width 18 height 18
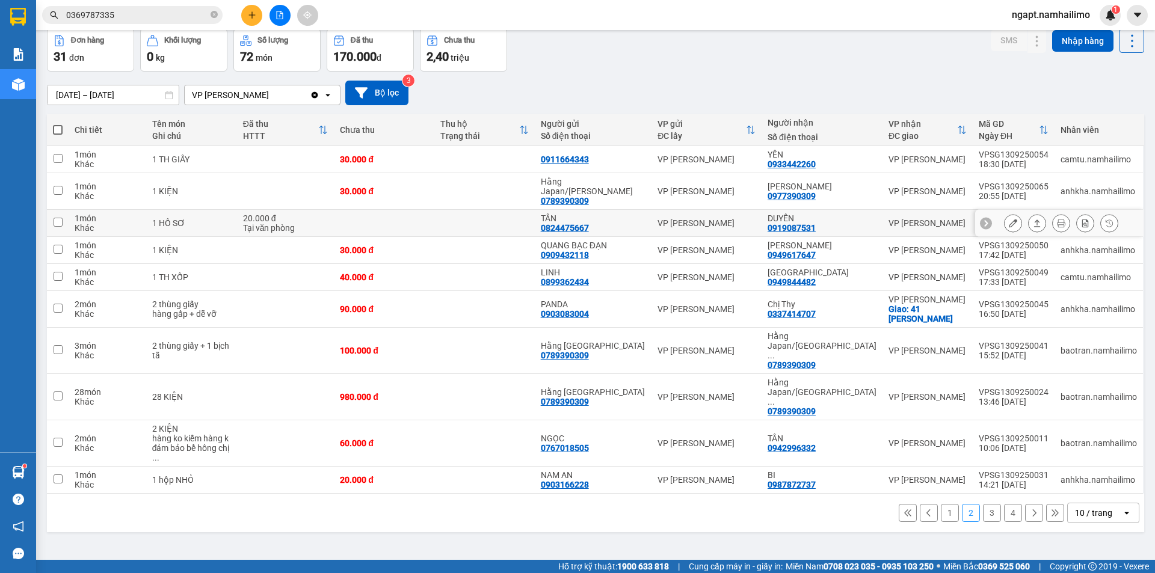
scroll to position [0, 0]
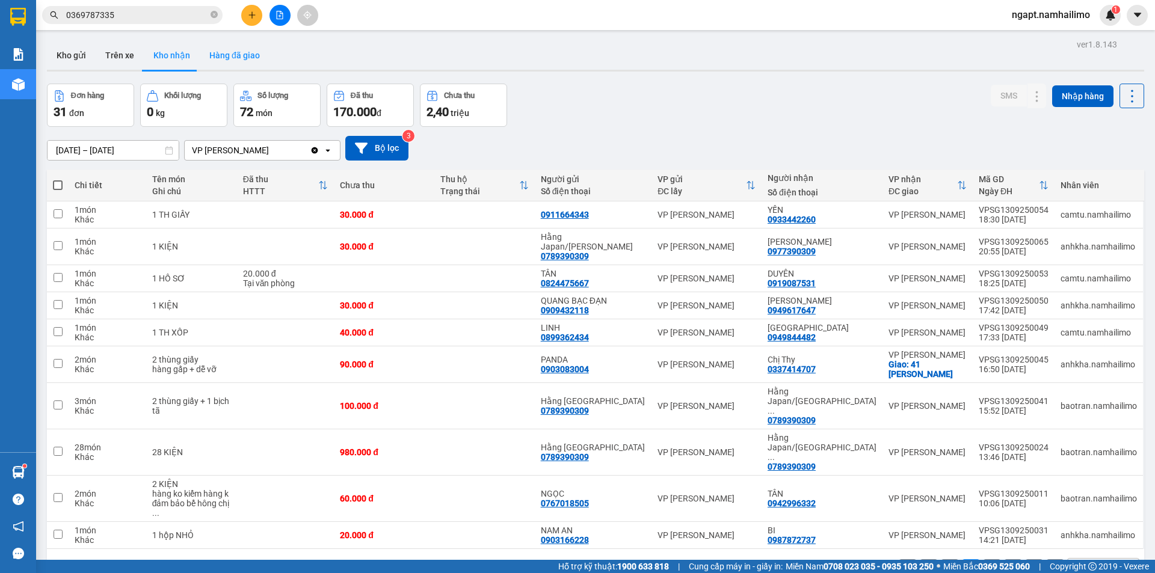
click at [251, 53] on button "Hàng đã giao" at bounding box center [235, 55] width 70 height 29
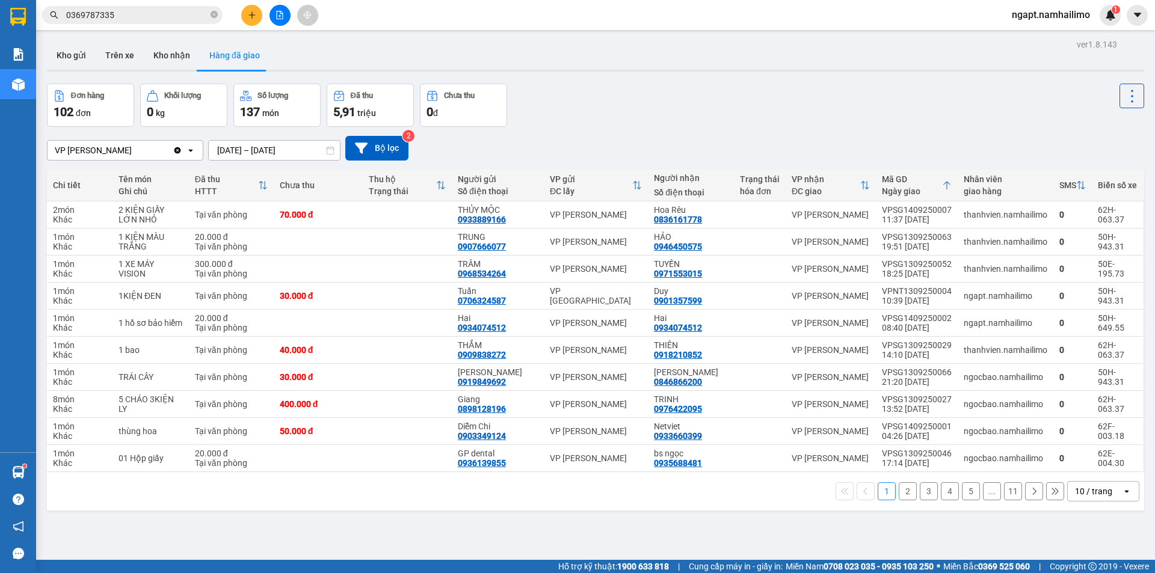
drag, startPoint x: 162, startPoint y: 51, endPoint x: 425, endPoint y: 150, distance: 281.2
click at [162, 51] on button "Kho nhận" at bounding box center [172, 55] width 56 height 29
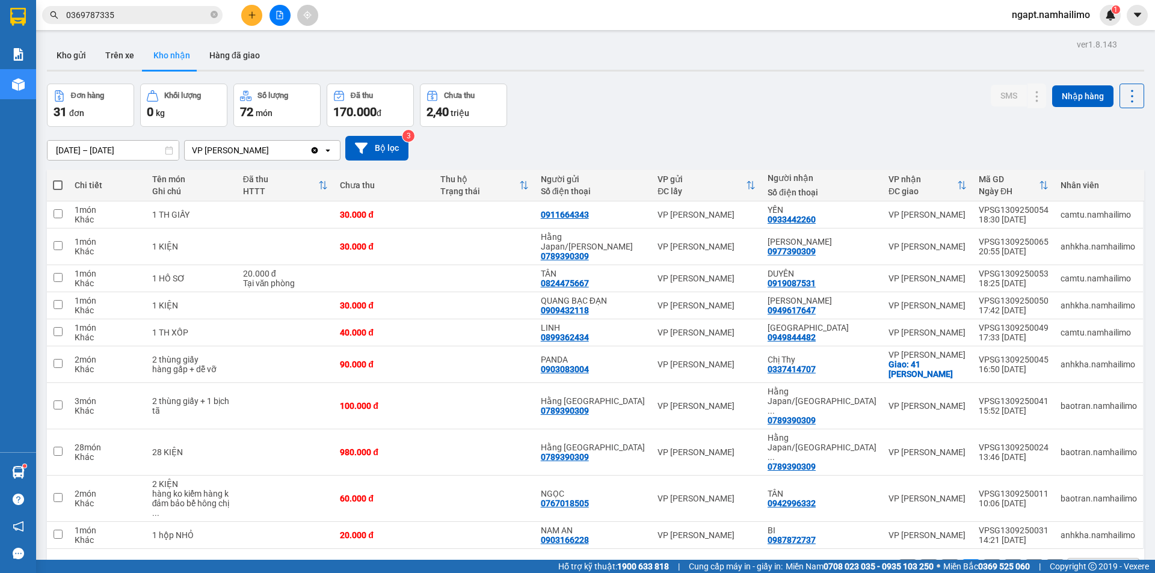
click at [949, 559] on button "1" at bounding box center [950, 568] width 18 height 18
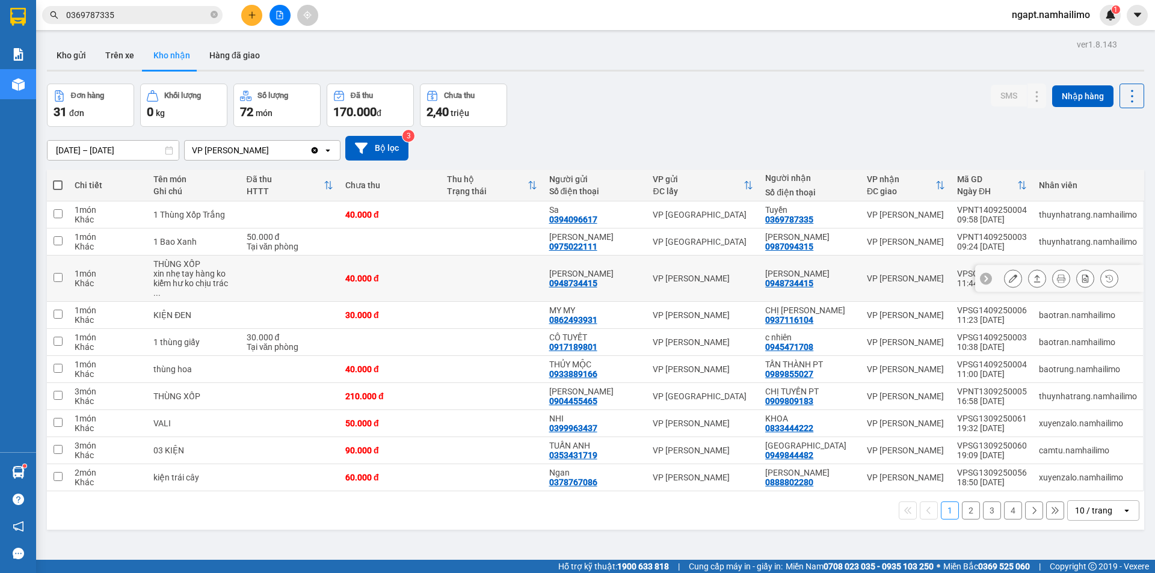
click at [813, 282] on div "0948734415" at bounding box center [789, 284] width 48 height 10
drag, startPoint x: 819, startPoint y: 282, endPoint x: 771, endPoint y: 282, distance: 47.5
click at [771, 282] on td "[PERSON_NAME] 0948734415" at bounding box center [810, 279] width 102 height 46
checkbox input "true"
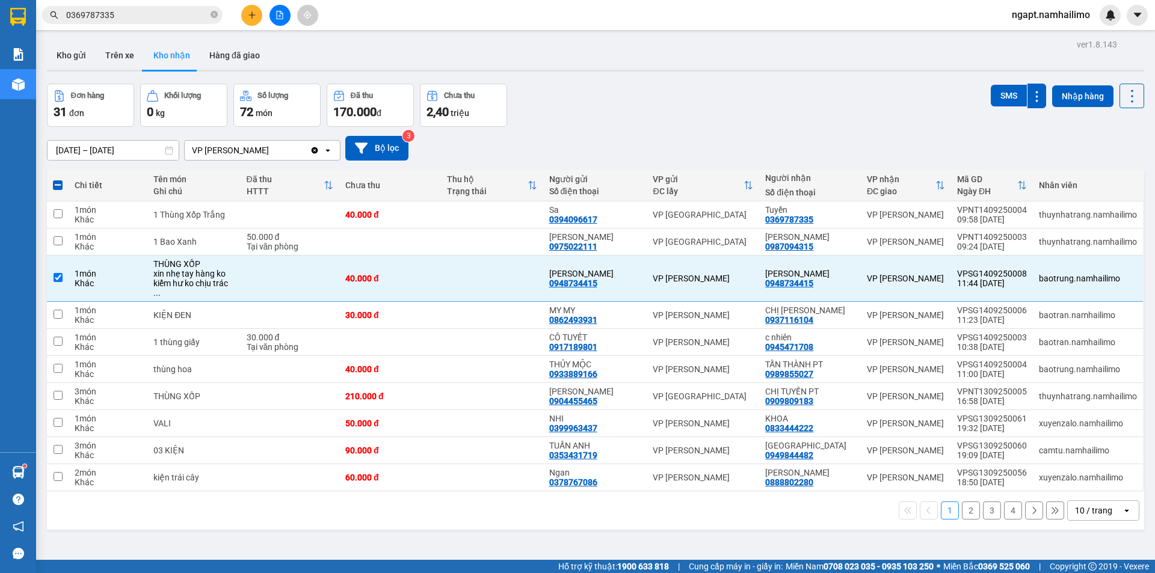
click at [1094, 149] on div "[DATE] – [DATE] Press the down arrow key to interact with the calendar and sele…" at bounding box center [595, 148] width 1097 height 25
click at [1057, 275] on icon at bounding box center [1061, 278] width 8 height 8
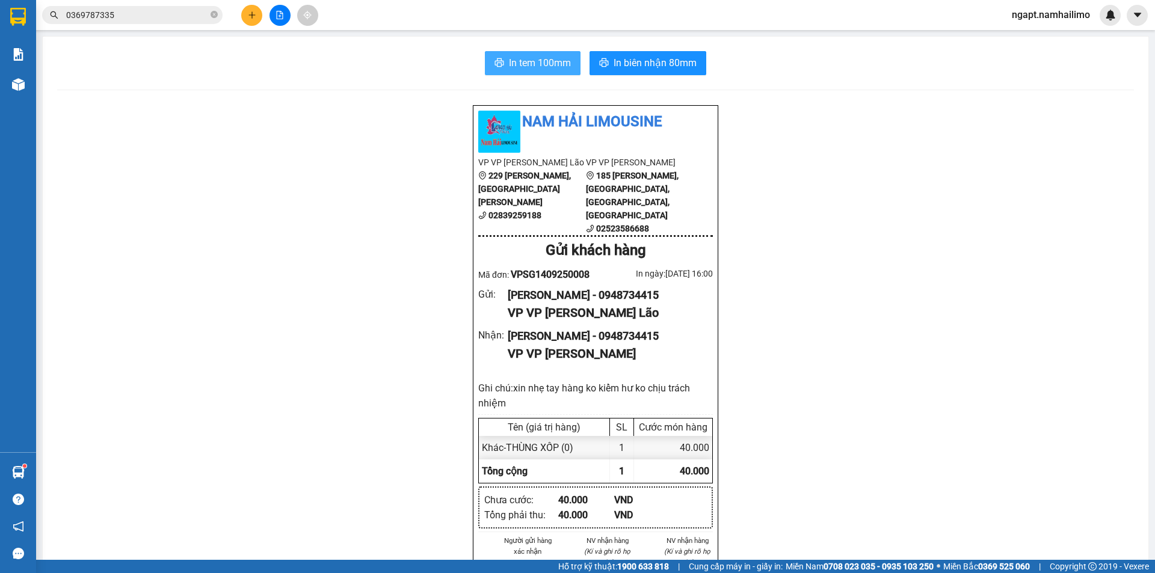
click at [547, 58] on span "In tem 100mm" at bounding box center [540, 62] width 62 height 15
click at [769, 10] on div "Kết quả tìm kiếm ( 1 ) Bộ lọc Mã ĐH Trạng thái Món hàng Tổng cước Chưa cước Ngư…" at bounding box center [577, 15] width 1155 height 30
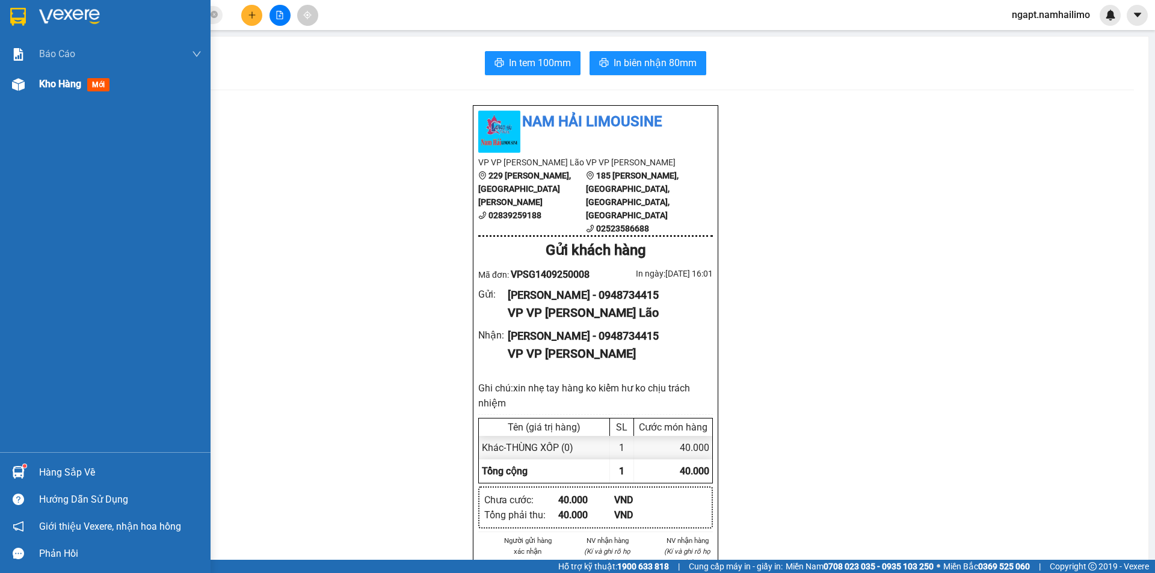
click at [63, 90] on span "Kho hàng" at bounding box center [60, 83] width 42 height 11
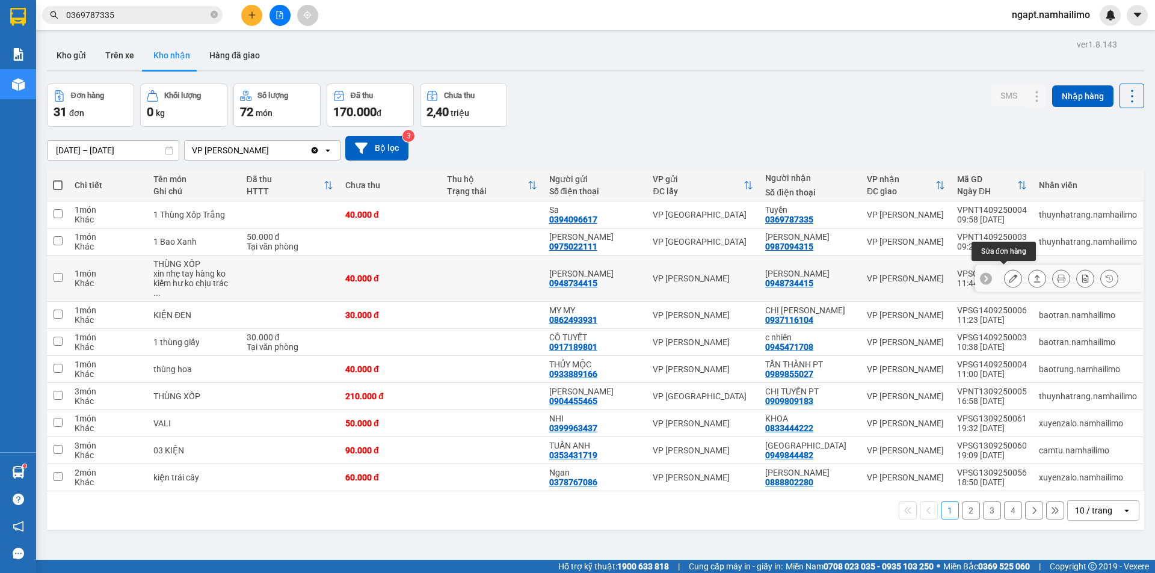
click at [1009, 274] on icon at bounding box center [1013, 278] width 8 height 8
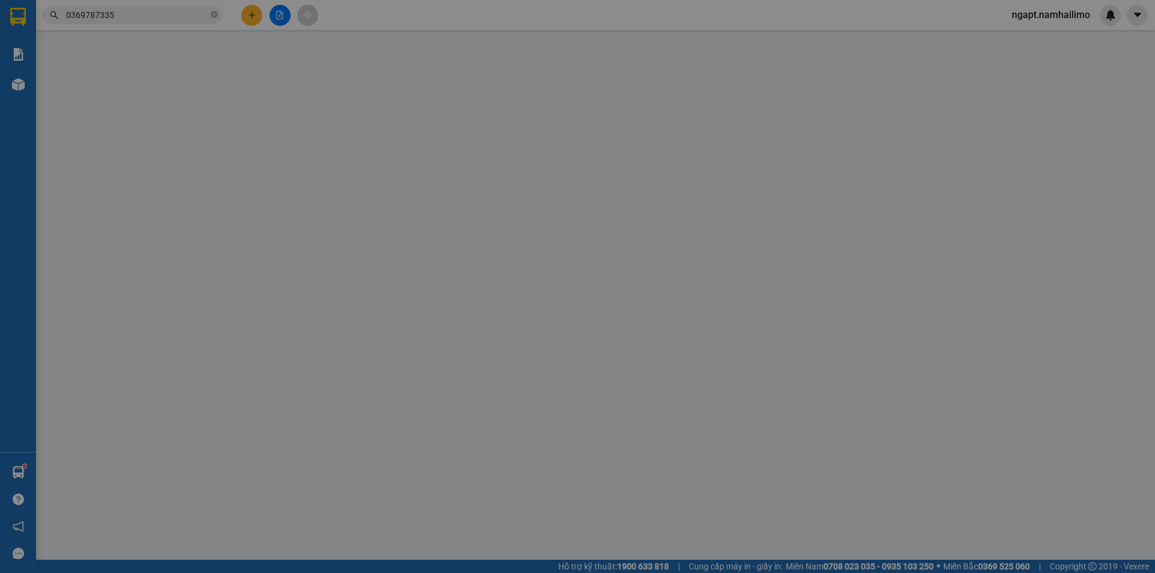
type input "0948734415"
type input "[PERSON_NAME]"
type input "0948734415"
type input "[PERSON_NAME]"
type input "40.000"
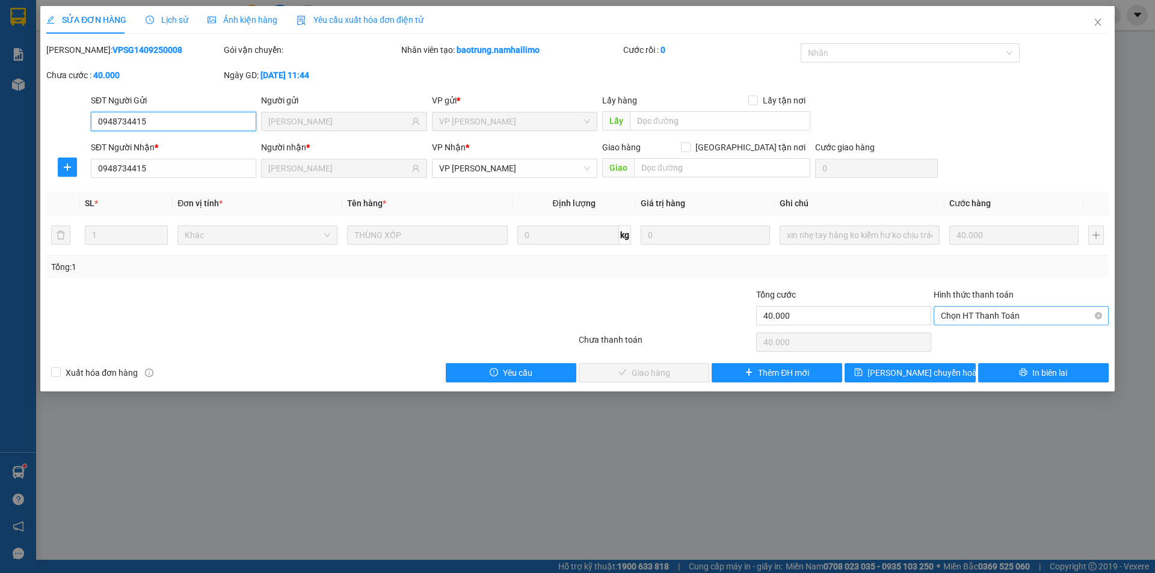
click at [999, 310] on span "Chọn HT Thanh Toán" at bounding box center [1021, 316] width 161 height 18
click at [990, 342] on div "Tại văn phòng" at bounding box center [1021, 339] width 161 height 13
type input "0"
click at [656, 370] on span "Giao hàng" at bounding box center [651, 372] width 38 height 13
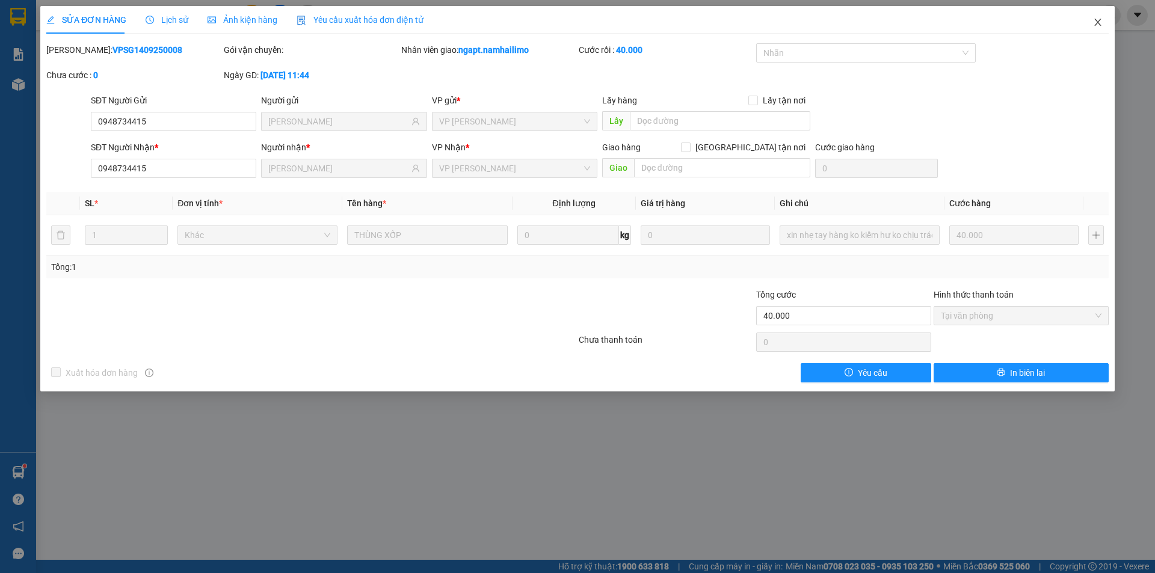
click at [1097, 24] on icon "close" at bounding box center [1097, 22] width 7 height 7
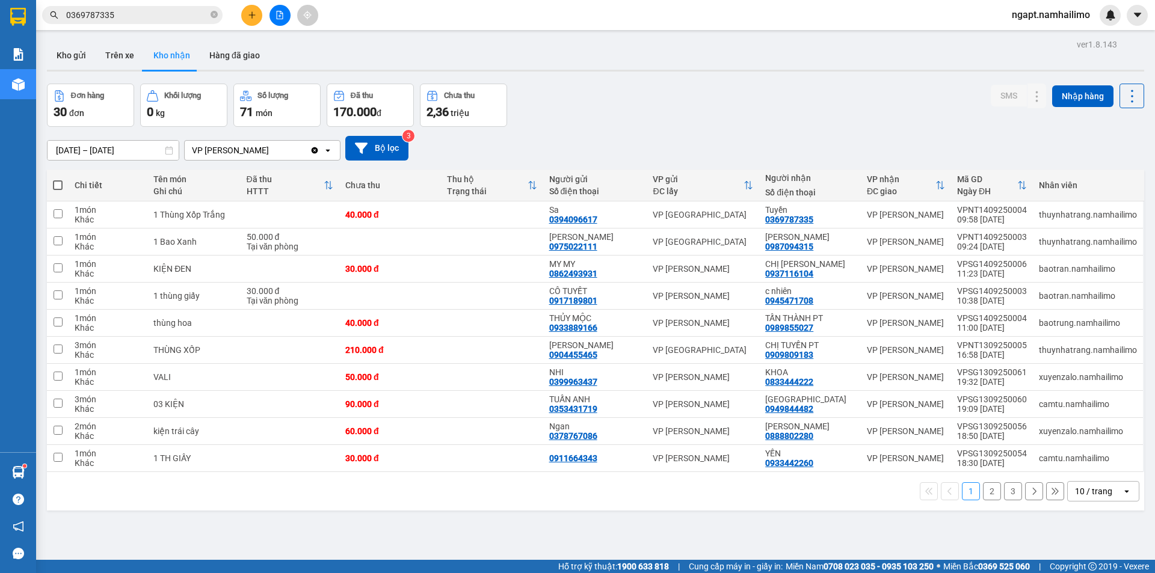
click at [156, 16] on input "0369787335" at bounding box center [137, 14] width 142 height 13
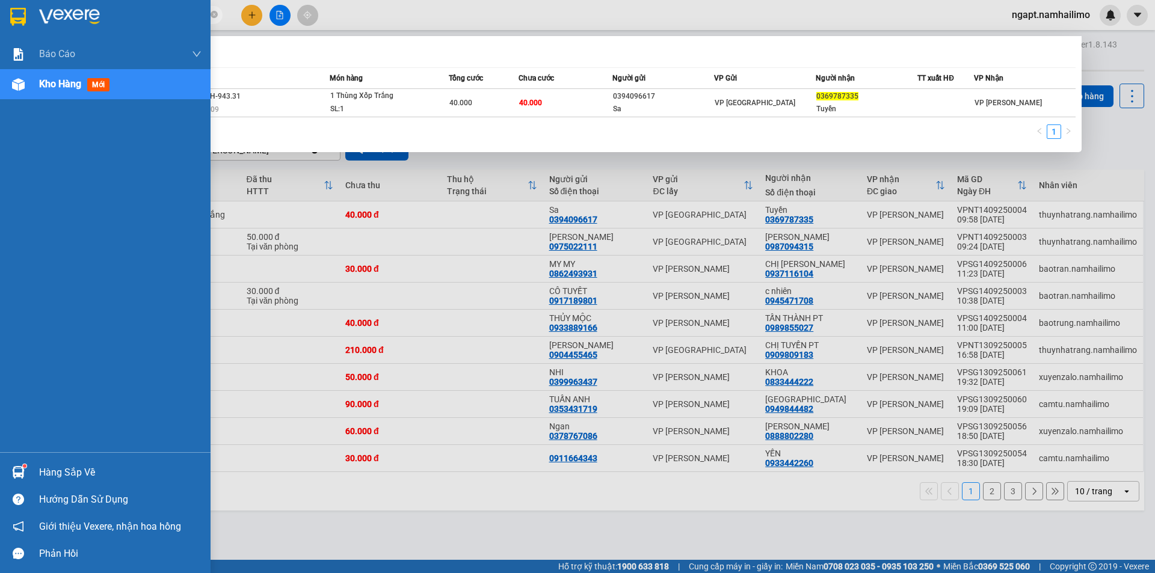
drag, startPoint x: 88, startPoint y: 12, endPoint x: 0, endPoint y: 12, distance: 87.8
click at [0, 12] on section "Kết quả tìm kiếm ( 1 ) Bộ lọc Mã ĐH Trạng thái Món hàng Tổng cước Chưa cước Ngư…" at bounding box center [577, 286] width 1155 height 573
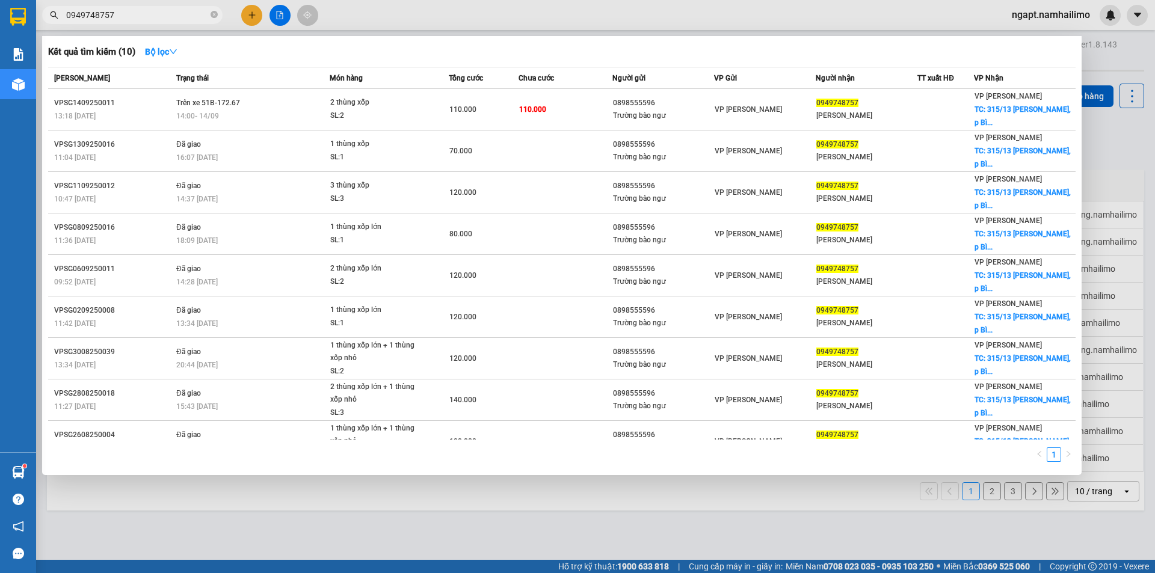
click at [380, 553] on div at bounding box center [577, 286] width 1155 height 573
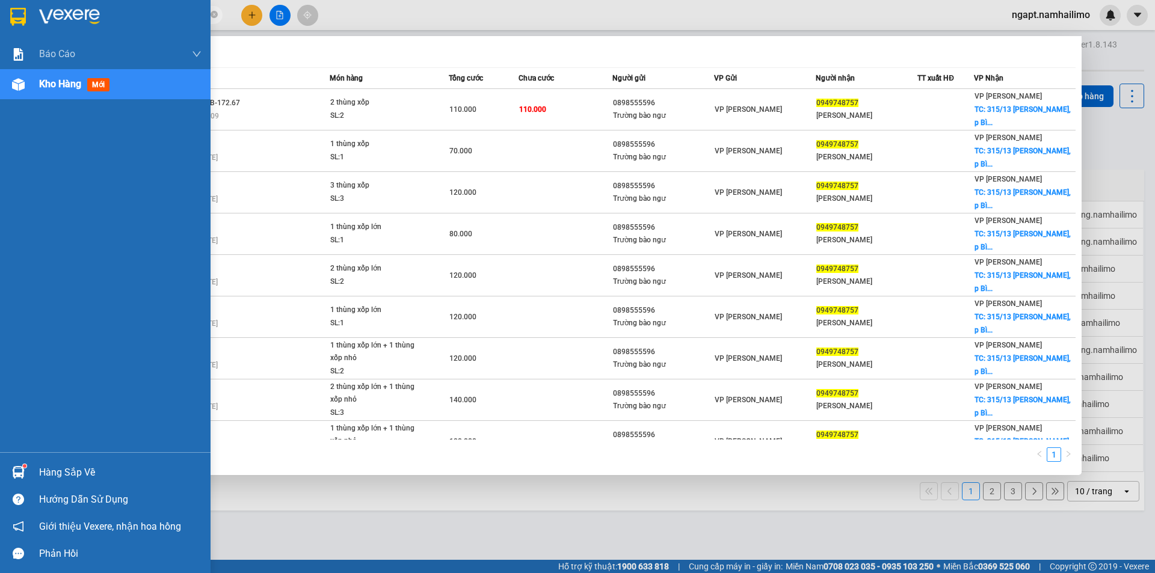
drag, startPoint x: 95, startPoint y: 12, endPoint x: 0, endPoint y: 2, distance: 95.5
click at [0, 2] on section "Kết quả tìm kiếm ( 10 ) Bộ lọc Mã ĐH Trạng thái Món hàng Tổng cước Chưa cước Ng…" at bounding box center [577, 286] width 1155 height 573
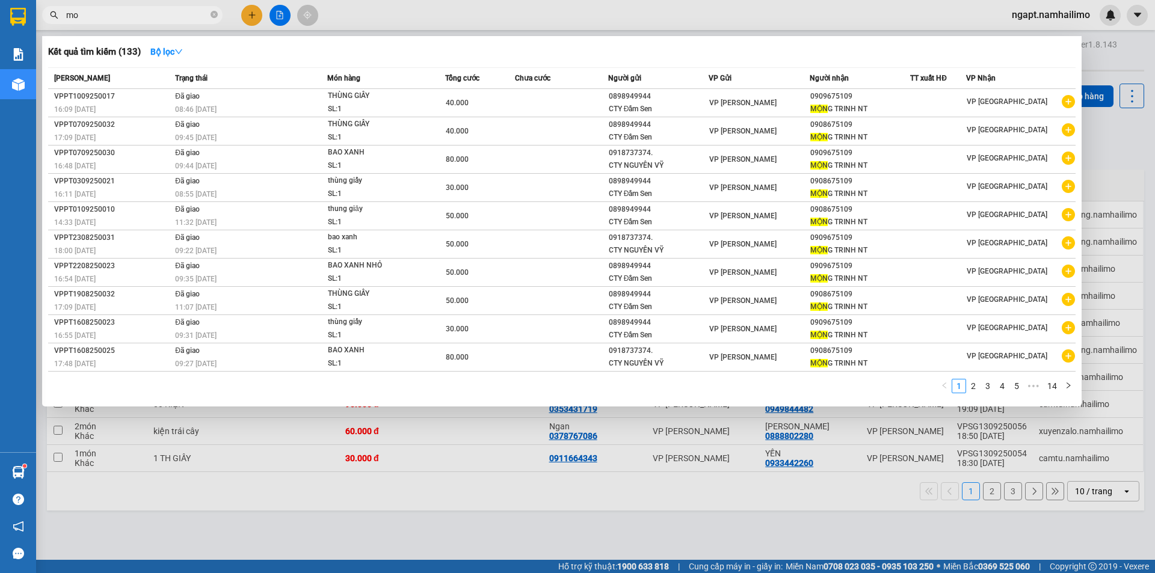
type input "m"
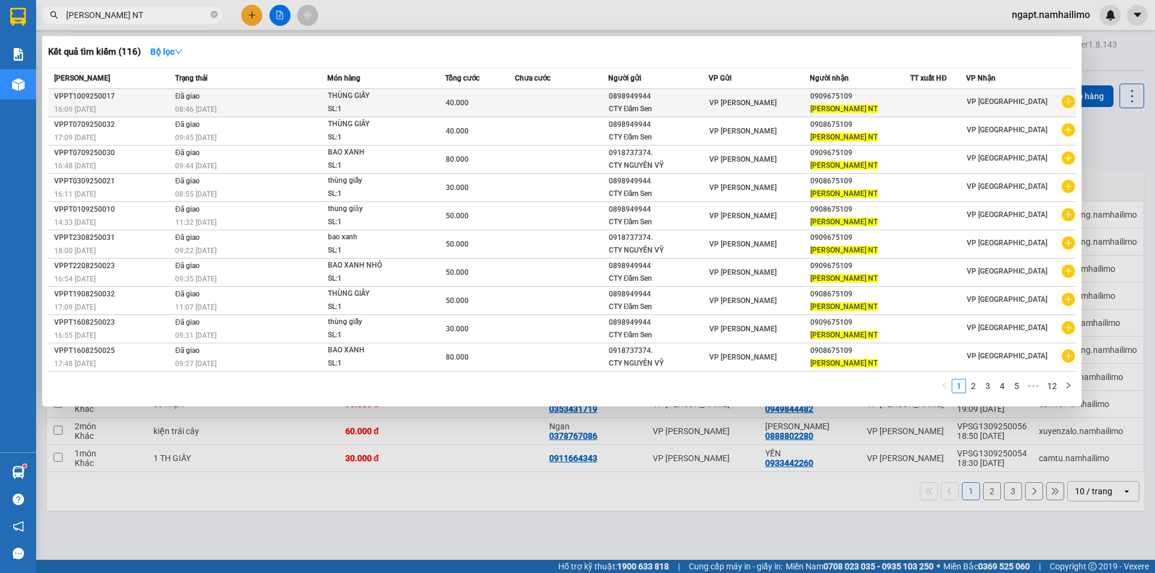
type input "[PERSON_NAME] NT"
click at [1066, 105] on icon "plus-circle" at bounding box center [1068, 101] width 13 height 13
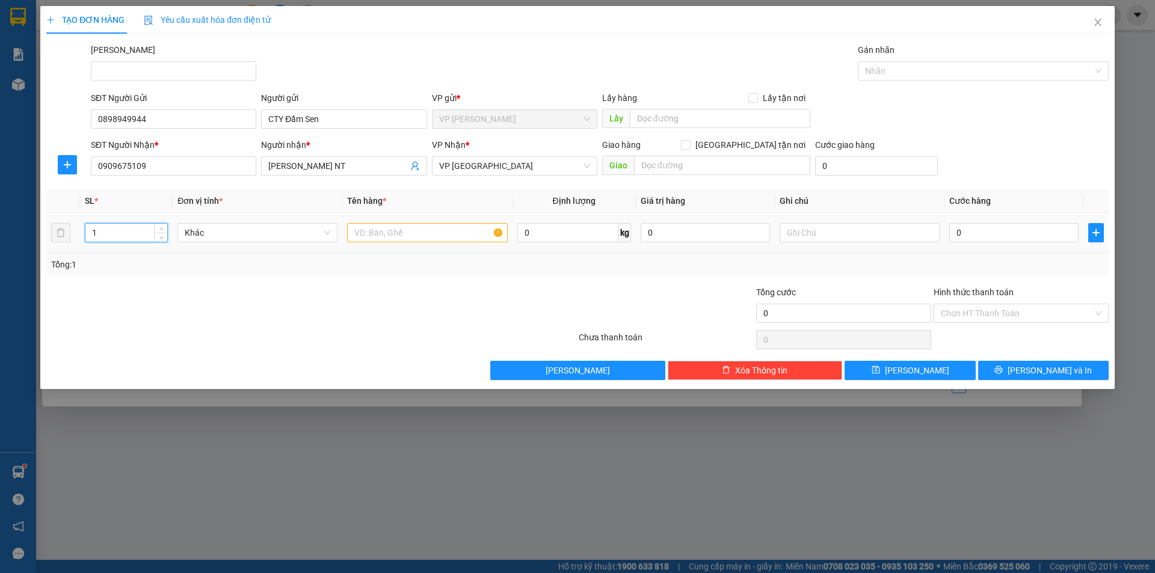
drag, startPoint x: 106, startPoint y: 236, endPoint x: 73, endPoint y: 226, distance: 35.4
click at [73, 227] on tr "1 Khác 0 kg 0 0" at bounding box center [577, 233] width 1062 height 40
click at [411, 231] on input "text" at bounding box center [427, 232] width 160 height 19
type input "THÙNG"
click at [1008, 236] on input "0" at bounding box center [1013, 232] width 129 height 19
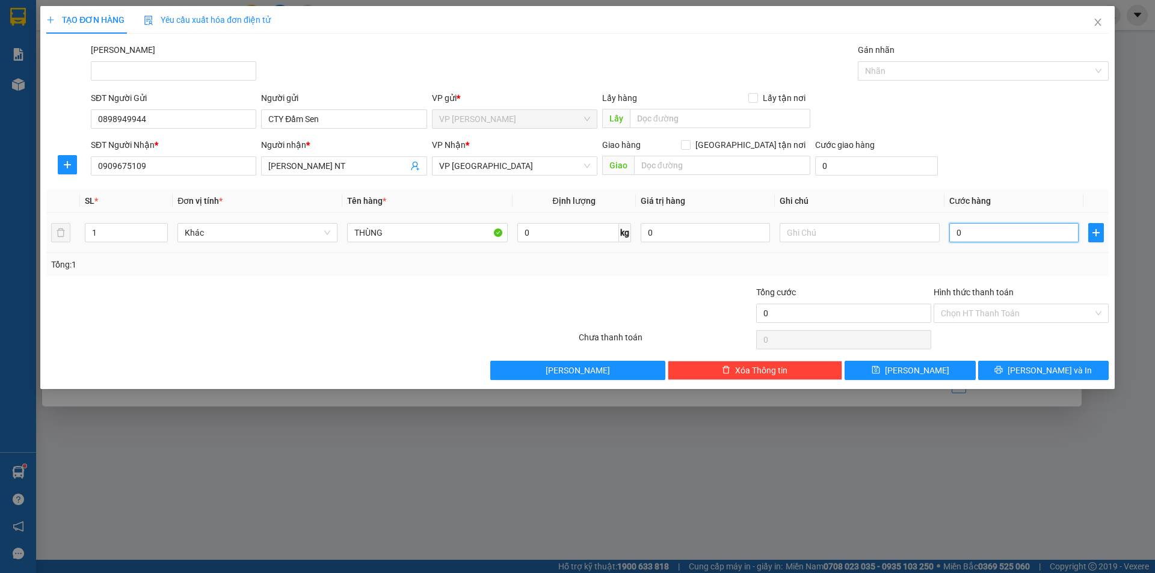
type input "3"
type input "30"
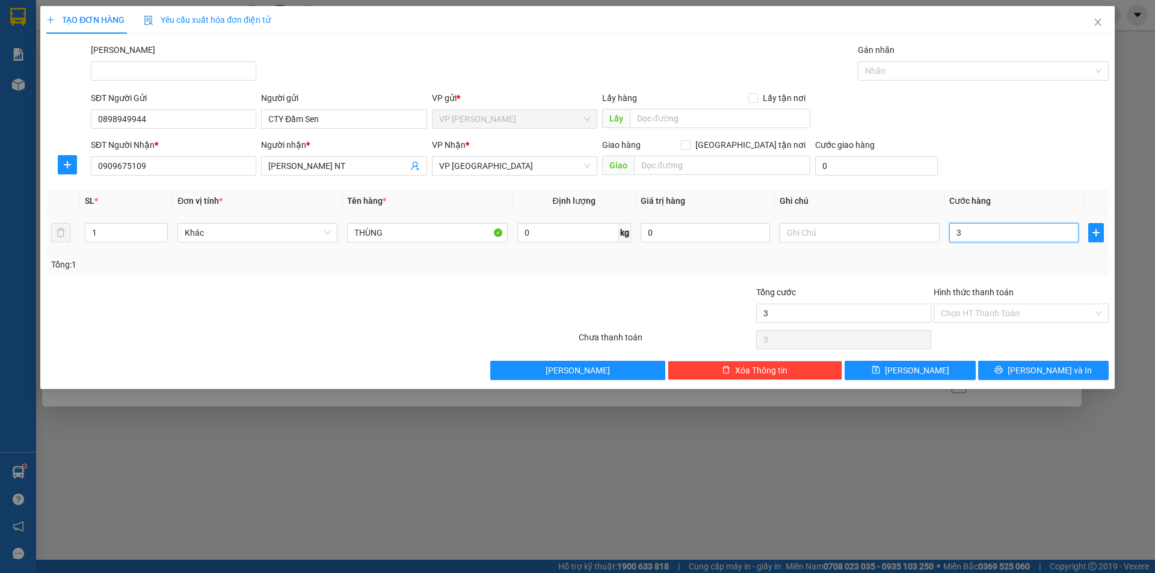
type input "30"
type input "30.000"
click at [707, 286] on div at bounding box center [665, 307] width 177 height 42
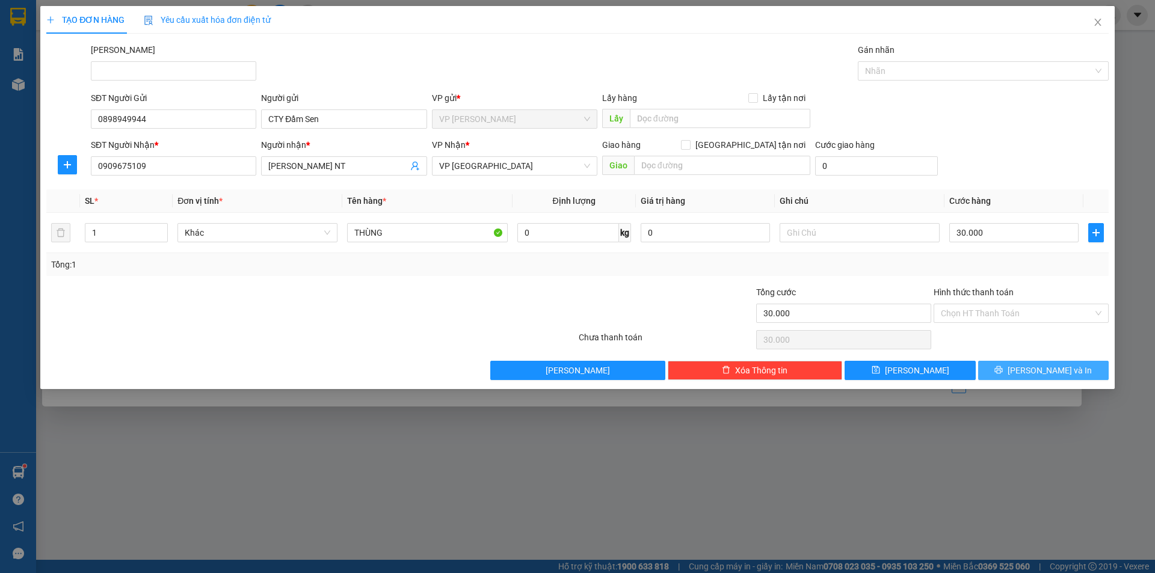
click at [1070, 375] on button "[PERSON_NAME] và In" at bounding box center [1043, 370] width 131 height 19
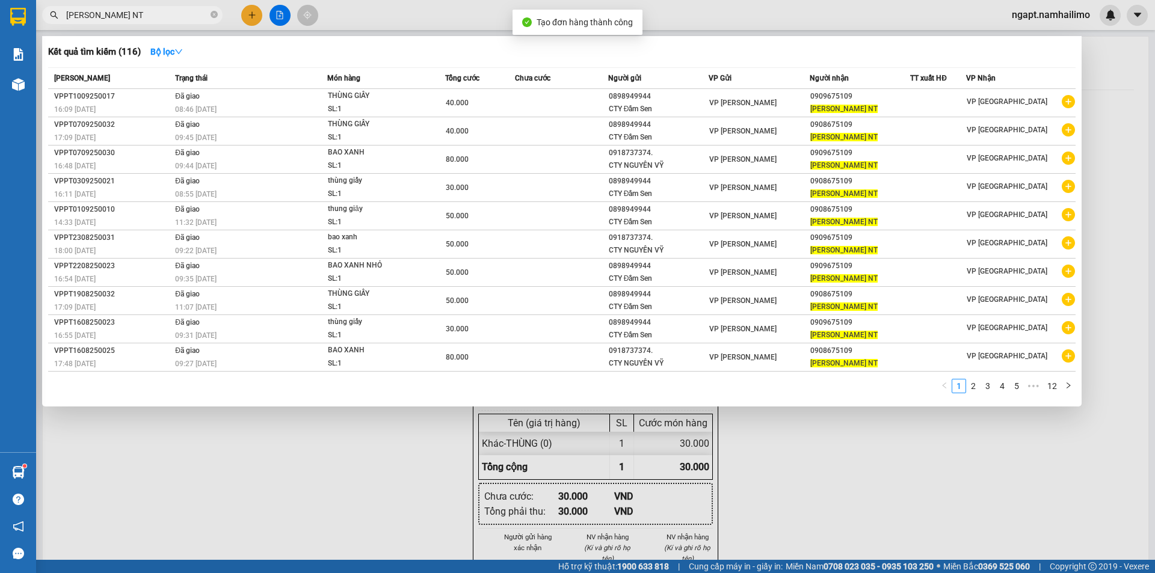
drag, startPoint x: 843, startPoint y: 472, endPoint x: 838, endPoint y: 461, distance: 11.8
click at [843, 471] on div at bounding box center [577, 286] width 1155 height 573
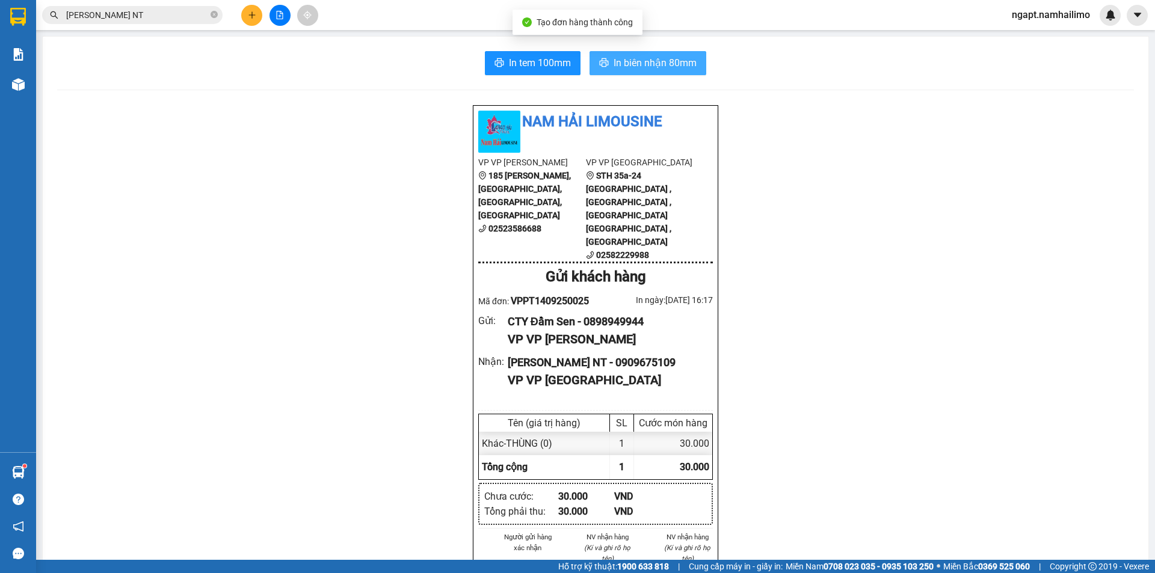
click at [641, 67] on span "In biên nhận 80mm" at bounding box center [655, 62] width 83 height 15
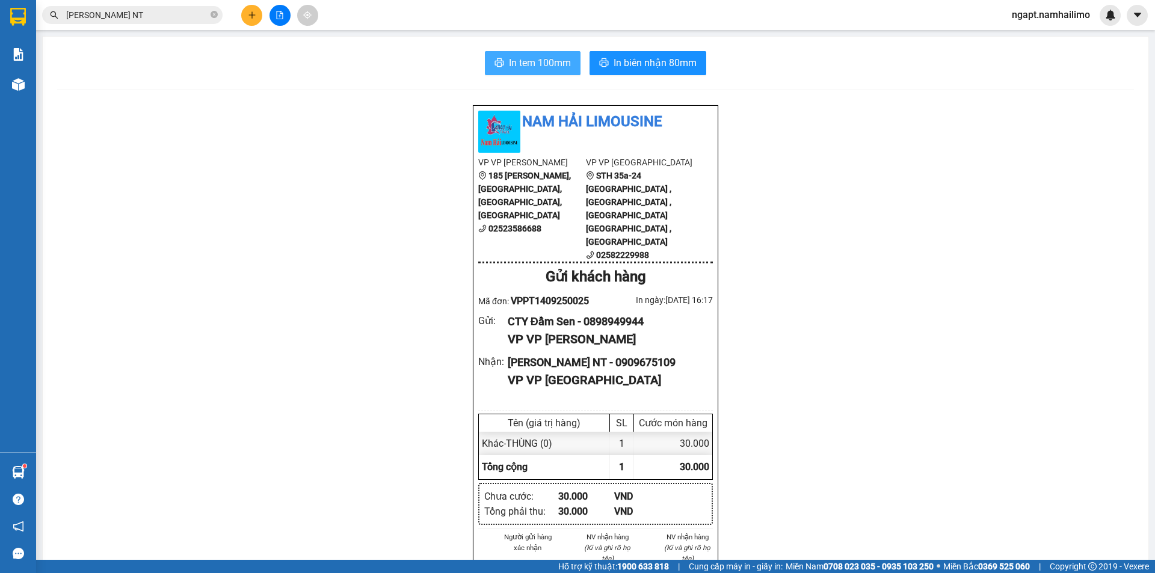
click at [532, 55] on button "In tem 100mm" at bounding box center [533, 63] width 96 height 24
click at [532, 63] on span "In tem 100mm" at bounding box center [540, 62] width 62 height 15
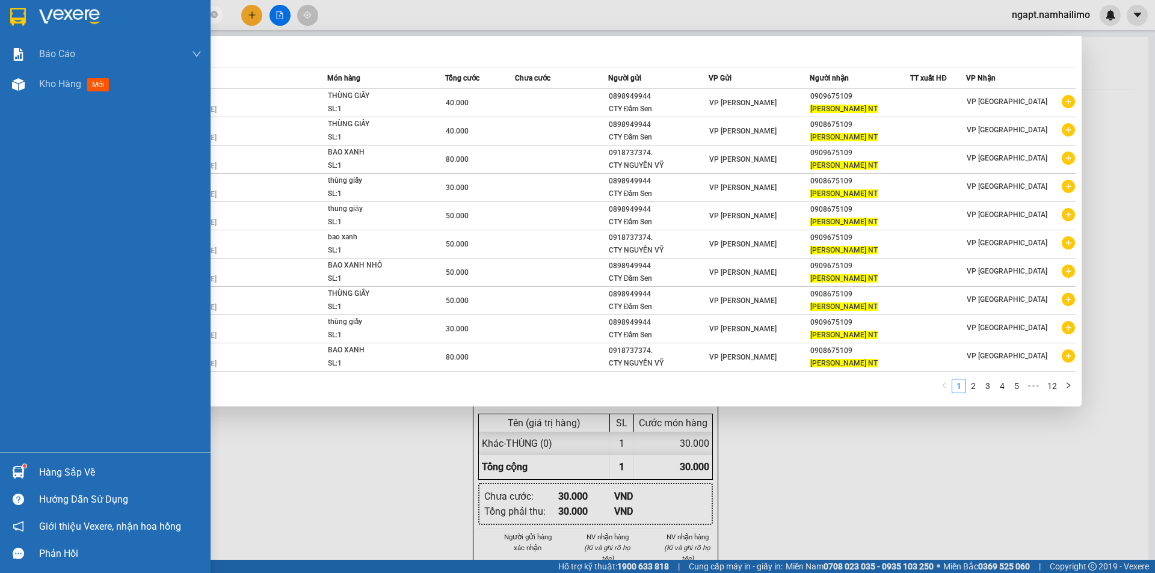
drag, startPoint x: 0, startPoint y: 16, endPoint x: 0, endPoint y: 7, distance: 9.0
click at [0, 7] on section "Kết quả tìm kiếm ( 116 ) Bộ lọc Mã ĐH Trạng thái Món hàng Tổng cước Chưa cước N…" at bounding box center [577, 286] width 1155 height 573
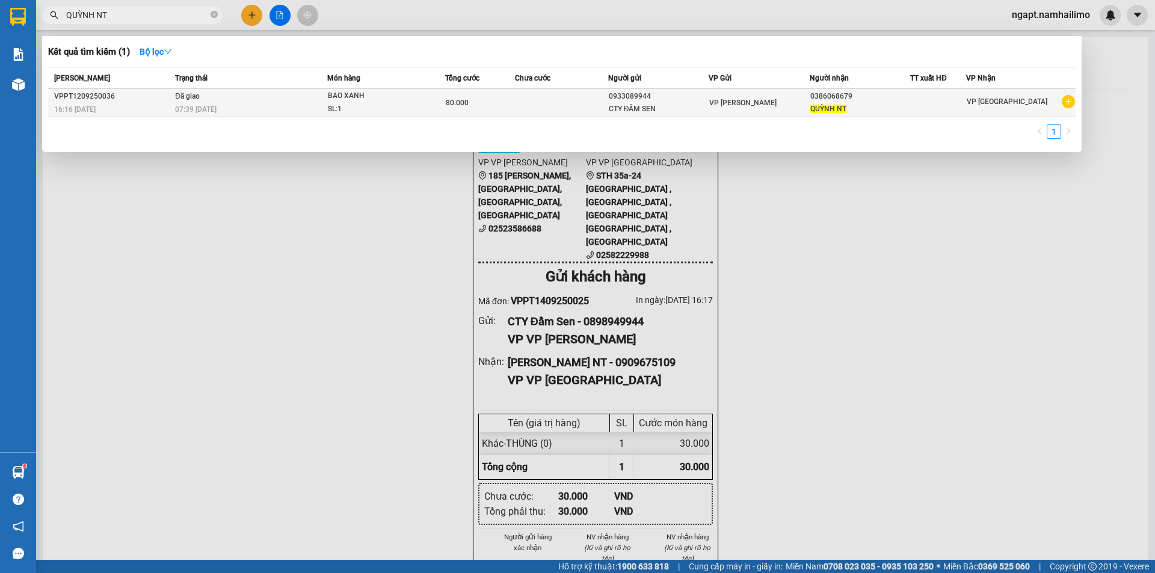
type input "QUỲNH NT"
click at [1070, 108] on icon "plus-circle" at bounding box center [1068, 101] width 13 height 13
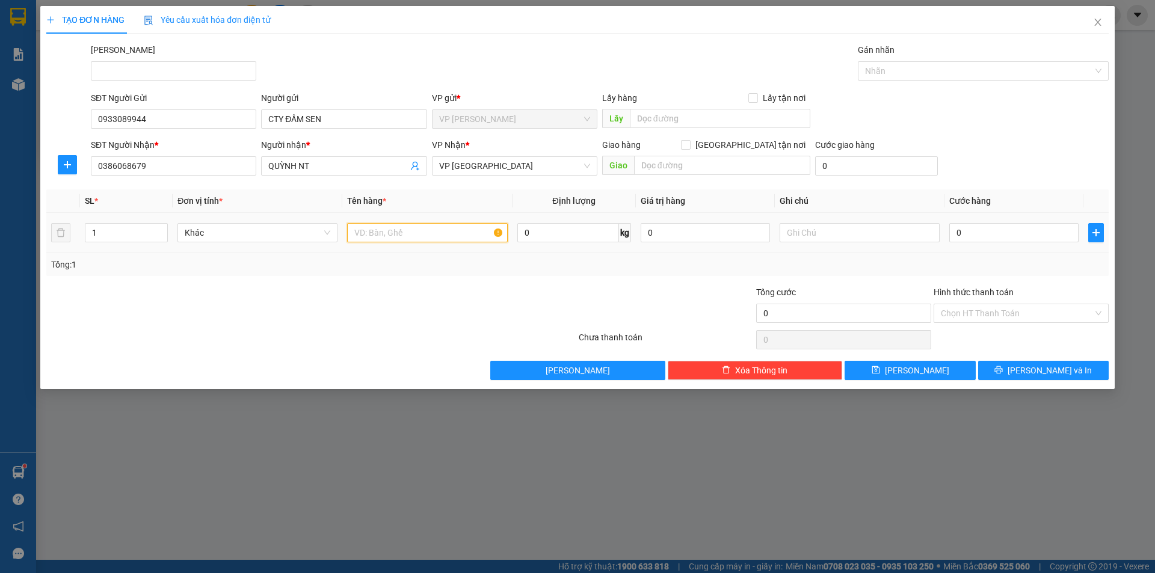
click at [408, 234] on input "text" at bounding box center [427, 232] width 160 height 19
type input "THÙNG"
click at [982, 232] on input "0" at bounding box center [1013, 232] width 129 height 19
type input "5"
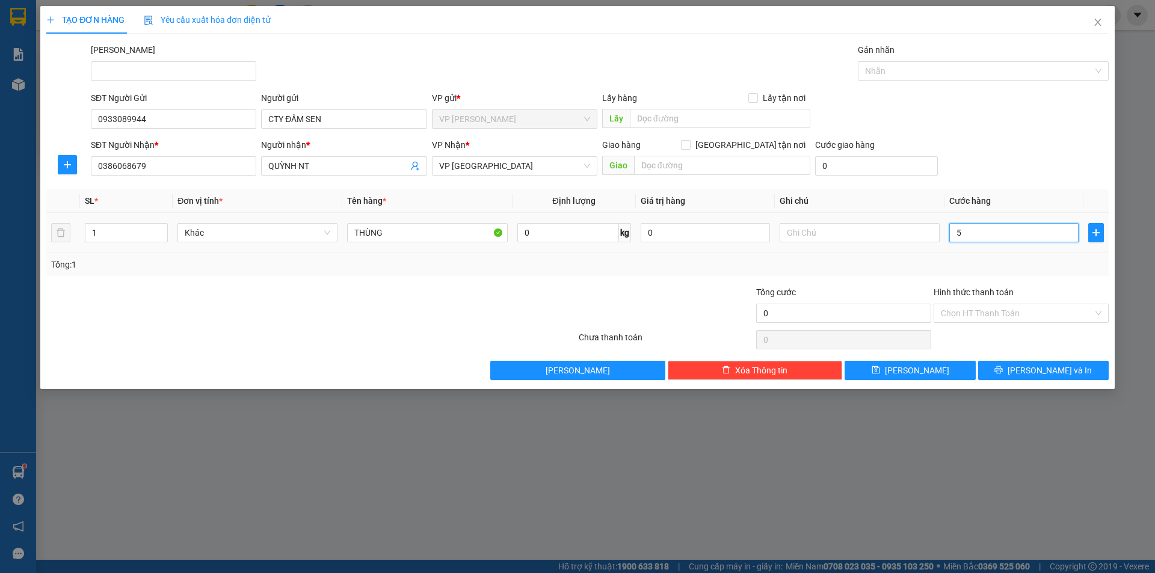
type input "5"
type input "50"
click at [887, 266] on div "Tổng: 1" at bounding box center [577, 264] width 1053 height 13
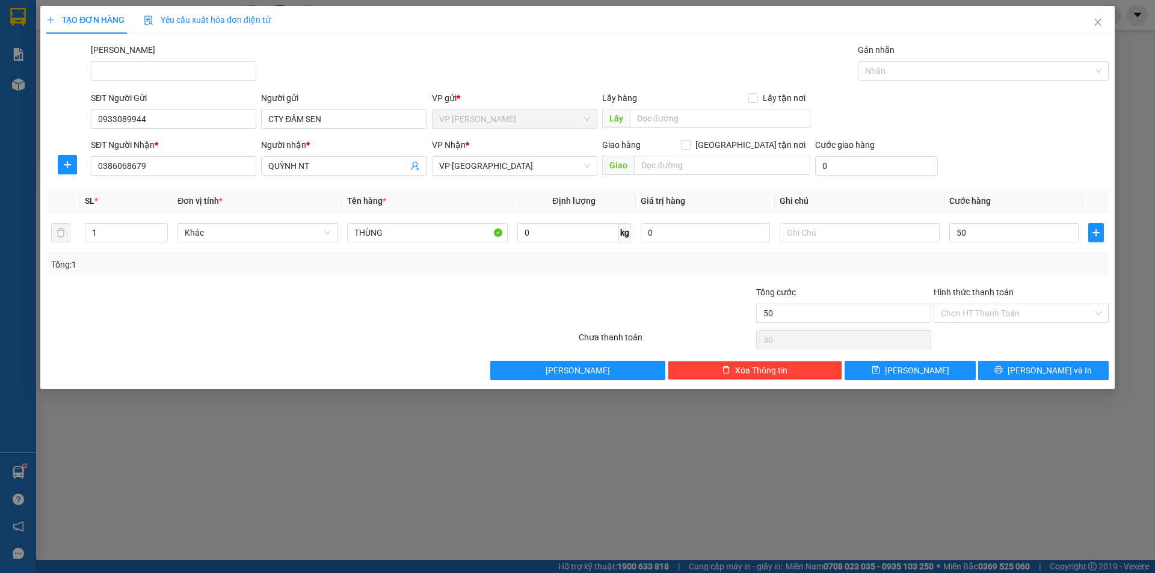
type input "50.000"
click at [1087, 372] on button "[PERSON_NAME] và In" at bounding box center [1043, 370] width 131 height 19
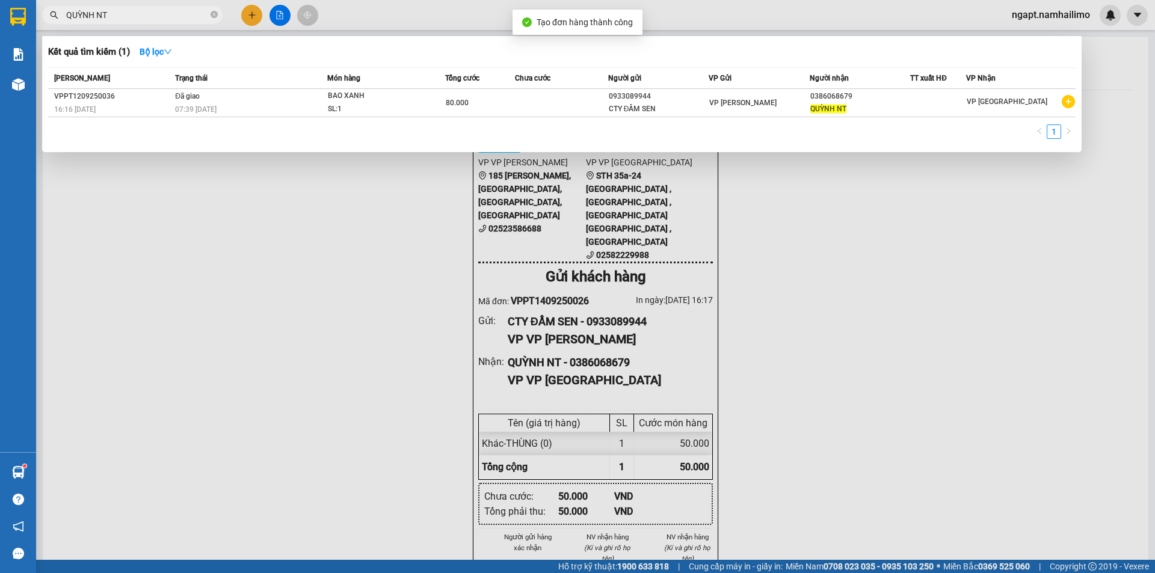
click at [849, 281] on div at bounding box center [577, 286] width 1155 height 573
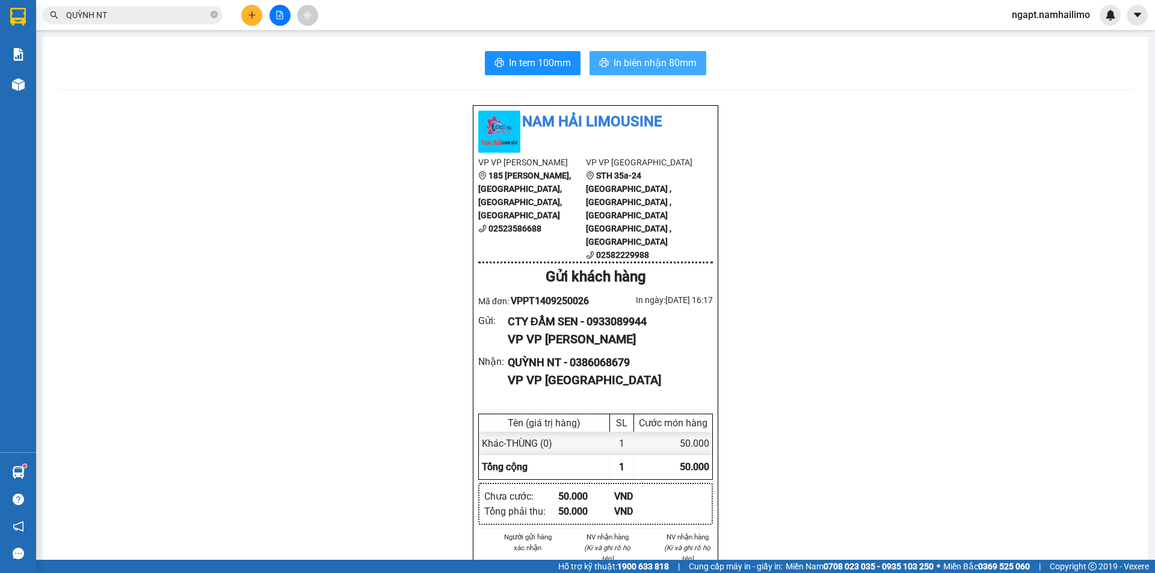
click at [666, 51] on button "In biên nhận 80mm" at bounding box center [647, 63] width 117 height 24
click at [553, 69] on span "In tem 100mm" at bounding box center [540, 62] width 62 height 15
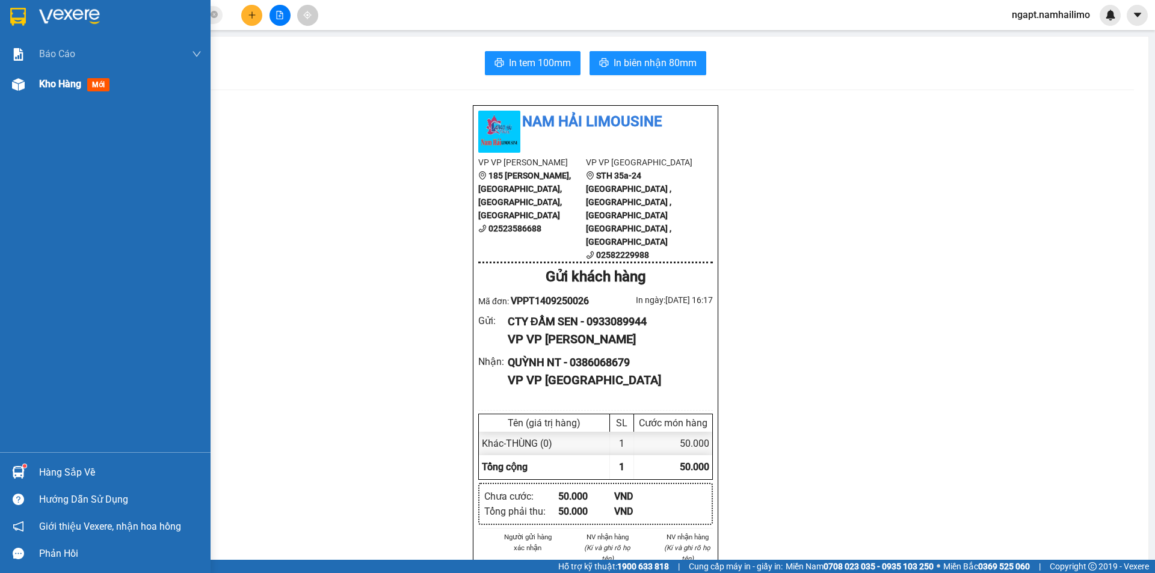
click at [26, 86] on div at bounding box center [18, 84] width 21 height 21
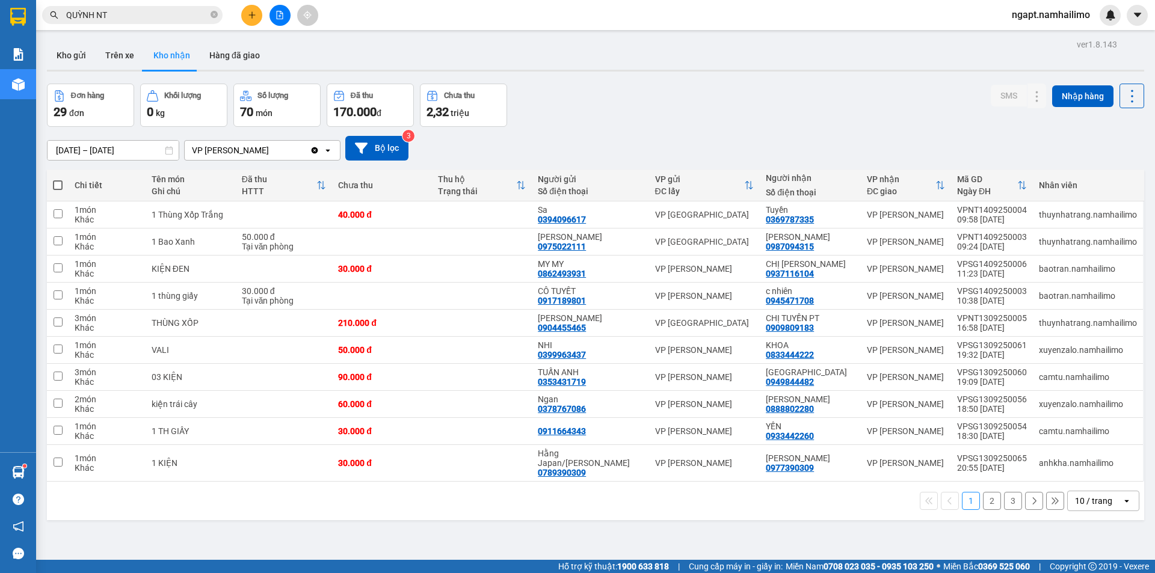
click at [983, 500] on button "2" at bounding box center [992, 501] width 18 height 18
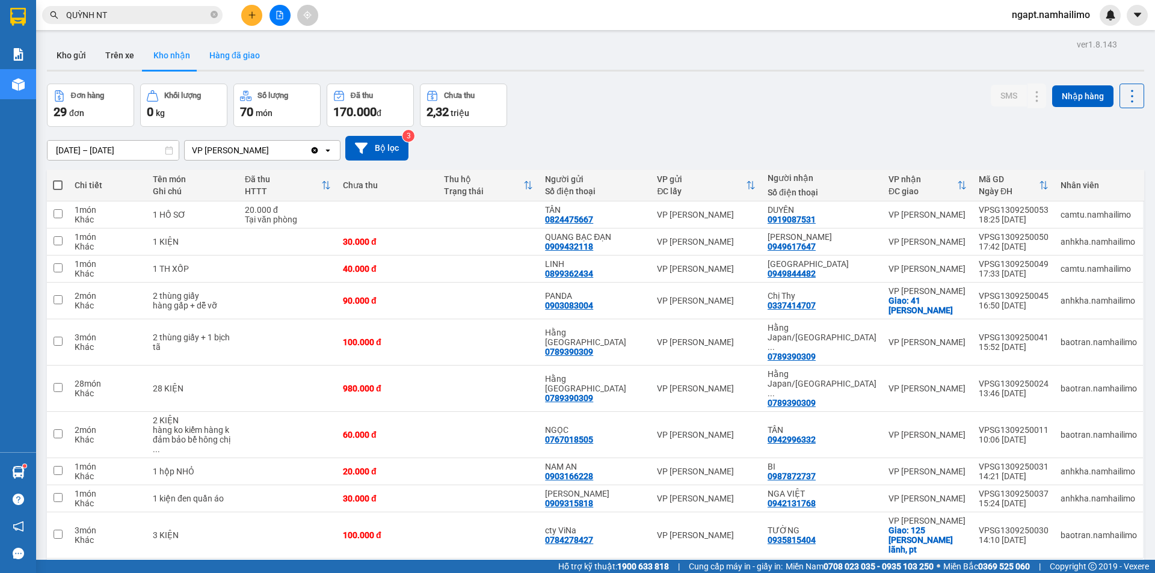
click at [235, 56] on button "Hàng đã giao" at bounding box center [235, 55] width 70 height 29
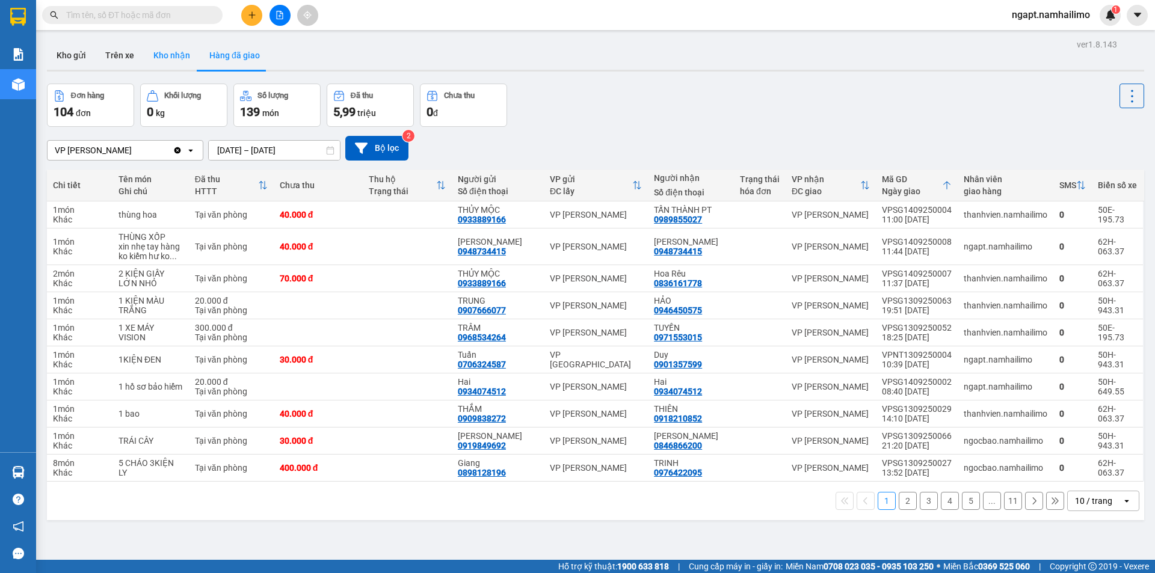
drag, startPoint x: 168, startPoint y: 56, endPoint x: 1140, endPoint y: 368, distance: 1020.8
click at [173, 55] on button "Kho nhận" at bounding box center [172, 55] width 56 height 29
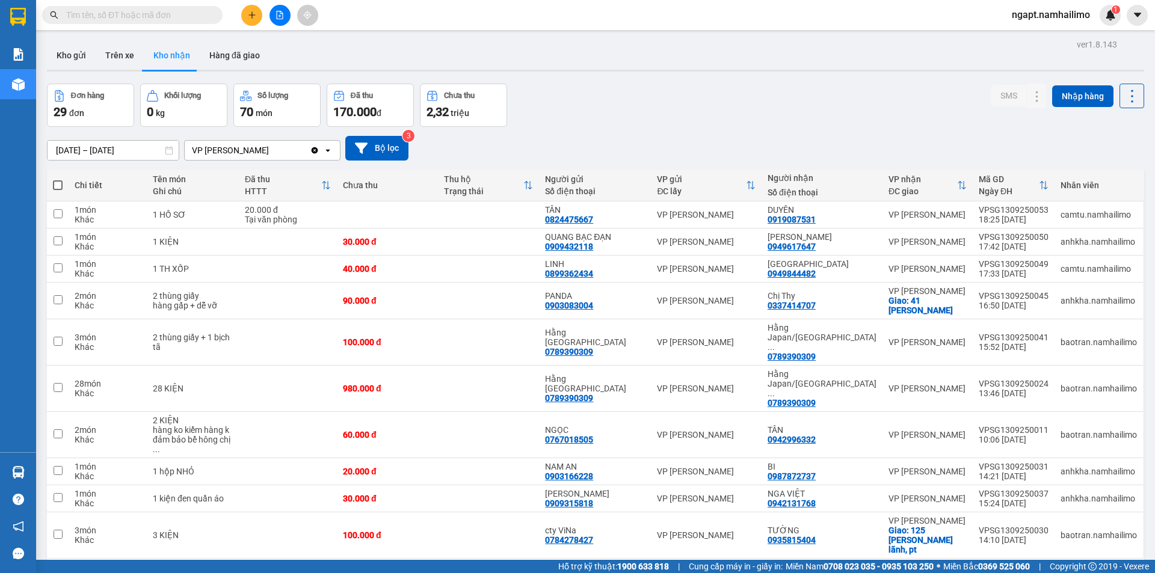
click at [962, 569] on button "1" at bounding box center [971, 578] width 18 height 18
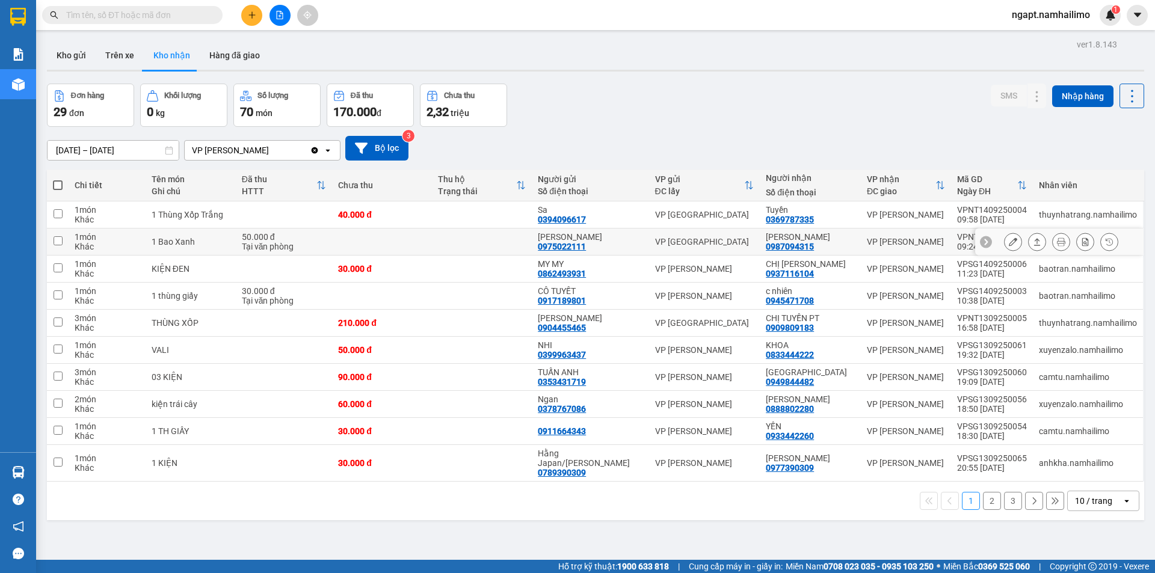
click at [1009, 245] on icon at bounding box center [1013, 242] width 8 height 8
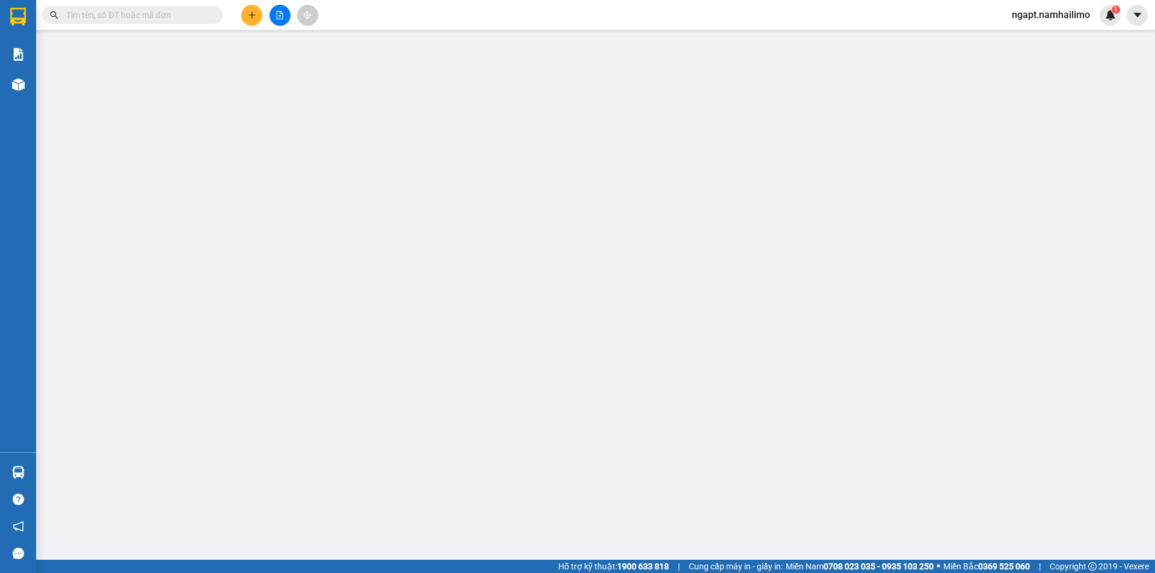
type input "0975022111"
type input "[PERSON_NAME]"
type input "0987094315"
type input "[PERSON_NAME]"
type input "50.000"
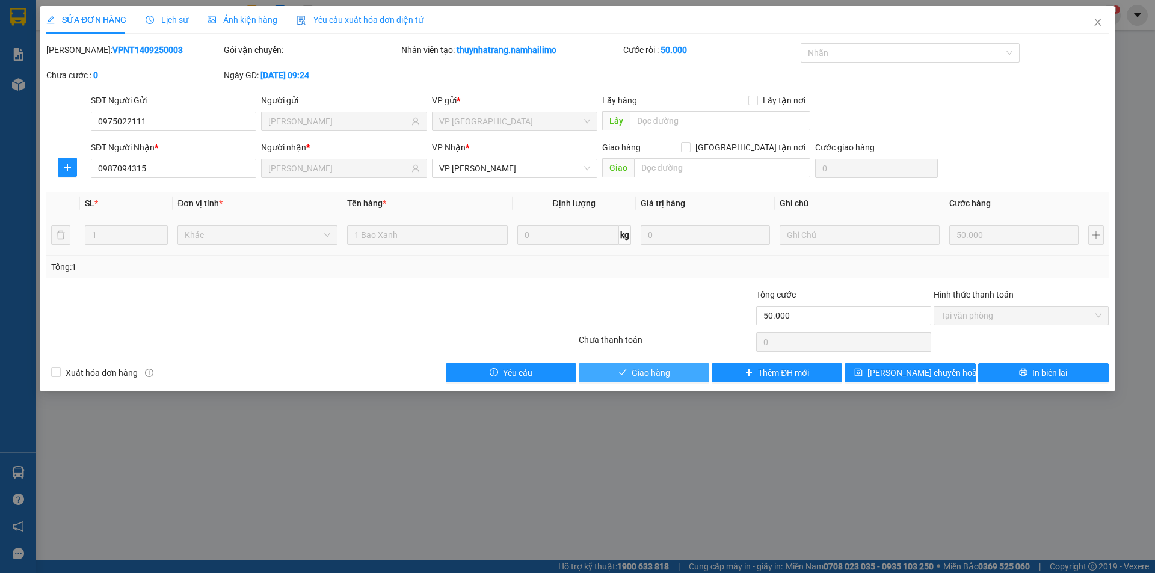
click at [678, 382] on button "Giao hàng" at bounding box center [644, 372] width 131 height 19
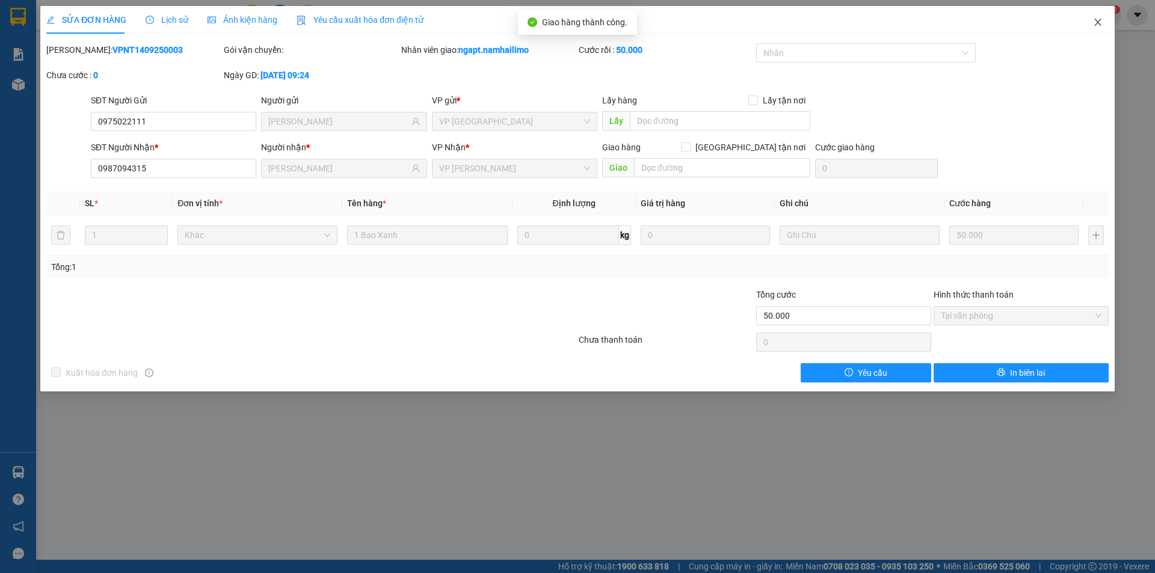
click at [1098, 25] on icon "close" at bounding box center [1098, 22] width 10 height 10
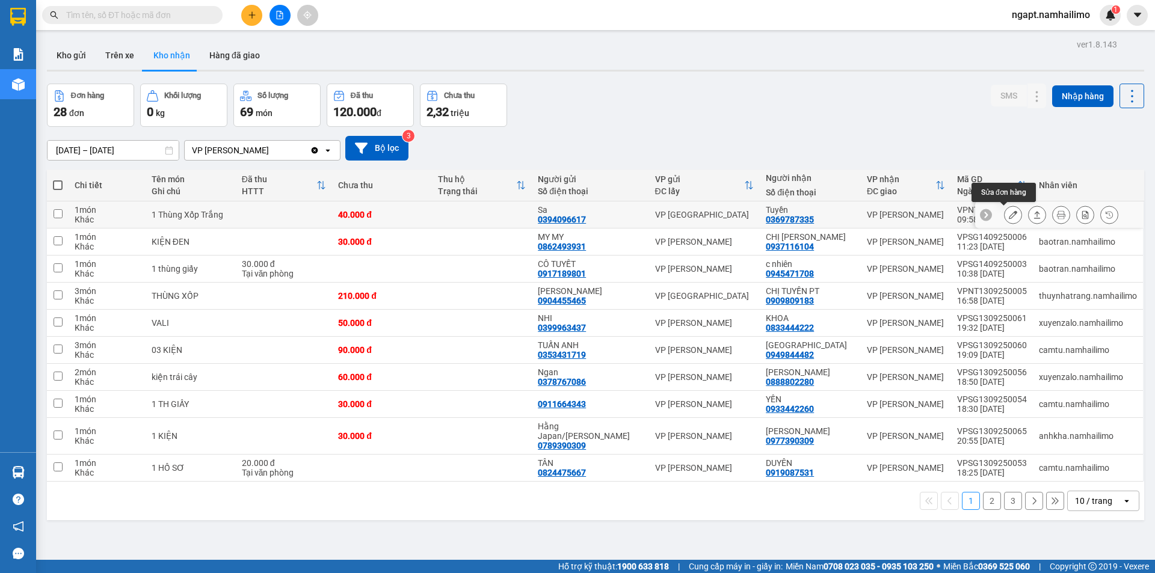
click at [1009, 213] on icon at bounding box center [1013, 215] width 8 height 8
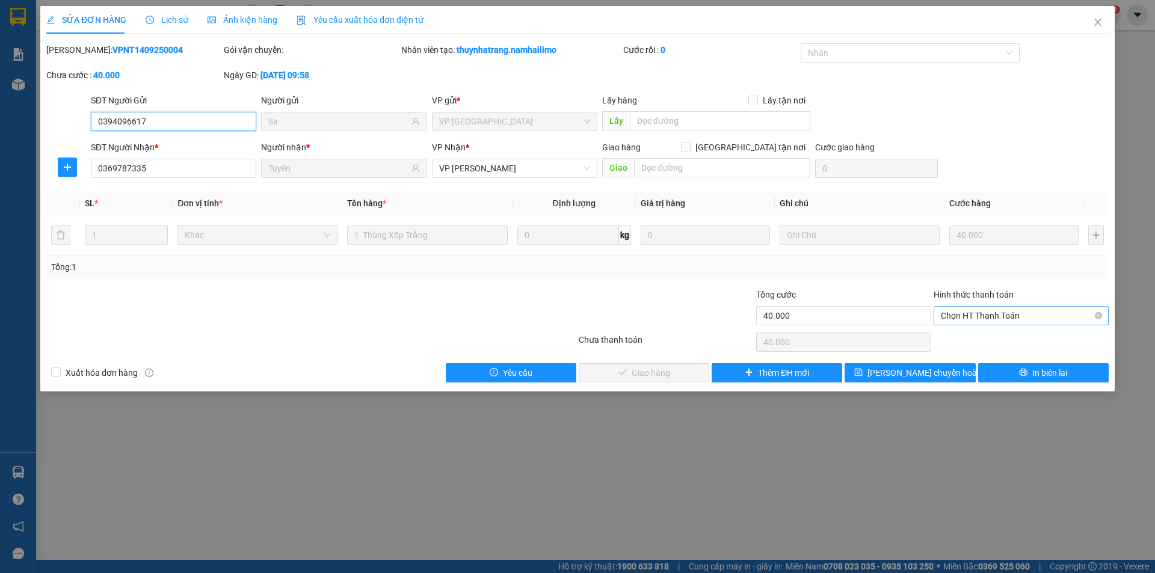
click at [989, 316] on span "Chọn HT Thanh Toán" at bounding box center [1021, 316] width 161 height 18
click at [991, 346] on div "Tại văn phòng" at bounding box center [1021, 339] width 175 height 19
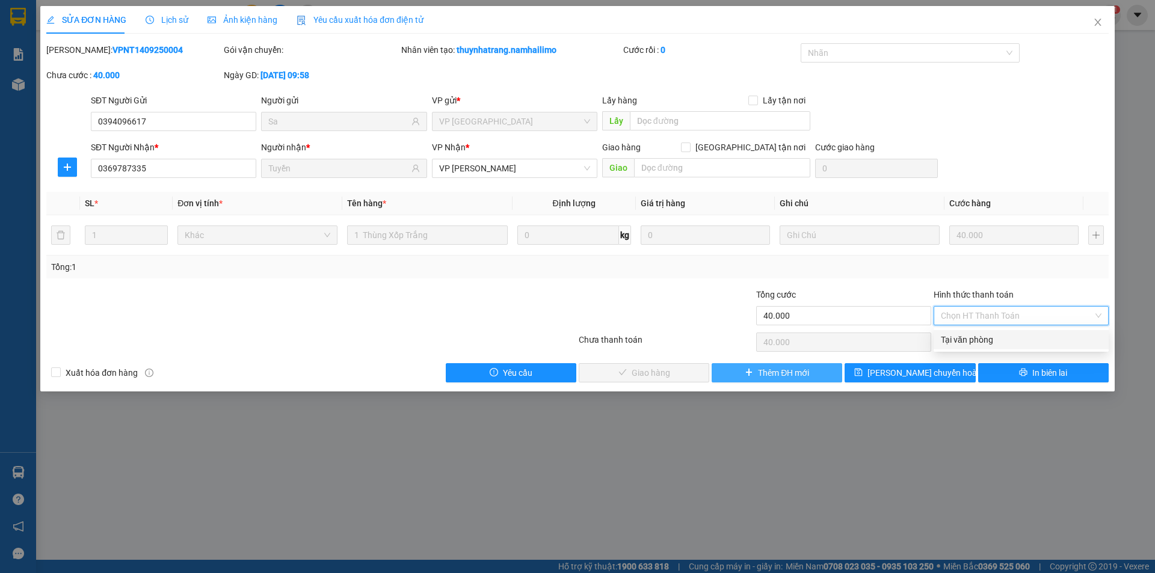
type input "0"
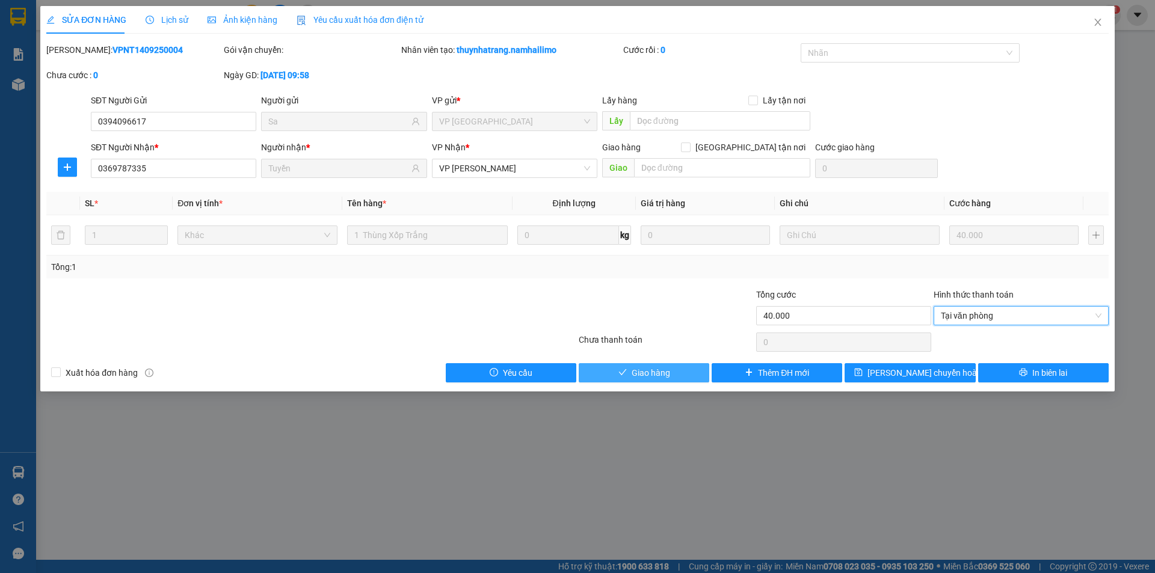
click at [627, 377] on button "Giao hàng" at bounding box center [644, 372] width 131 height 19
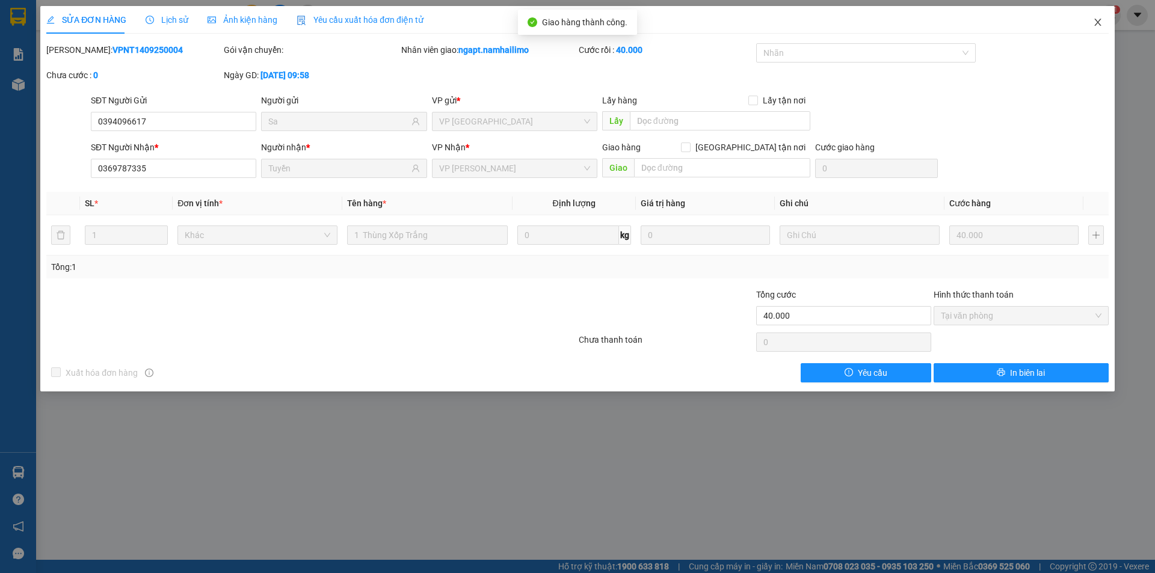
click at [1098, 26] on icon "close" at bounding box center [1098, 22] width 10 height 10
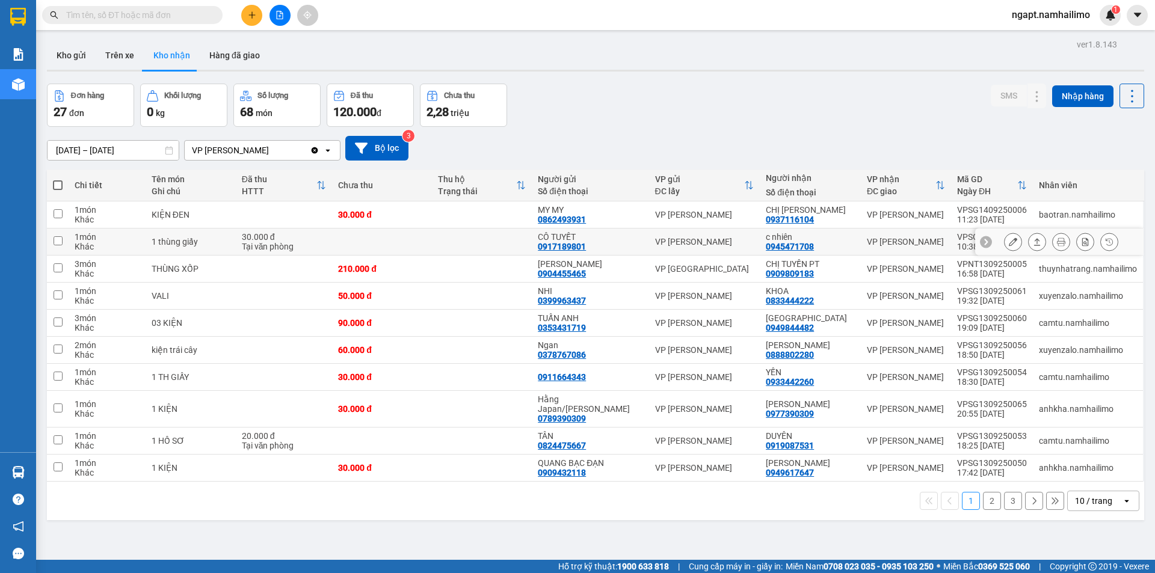
click at [1009, 244] on icon at bounding box center [1013, 242] width 8 height 8
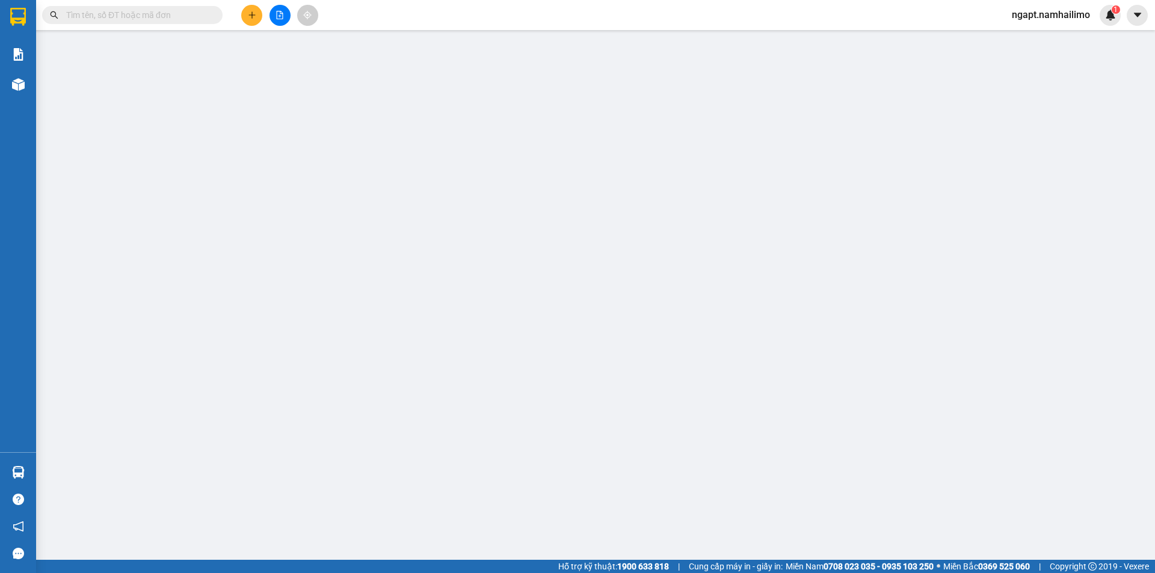
type input "0917189801"
type input "CÔ TUYẾT"
type input "0945471708"
type input "c nhiên"
type input "30.000"
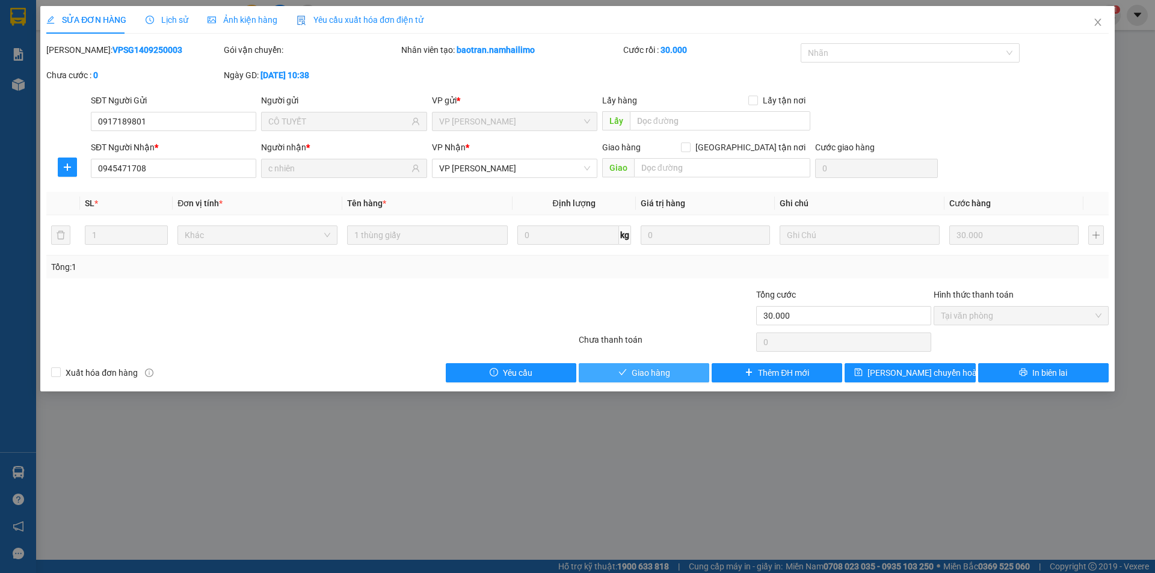
click at [677, 371] on button "Giao hàng" at bounding box center [644, 372] width 131 height 19
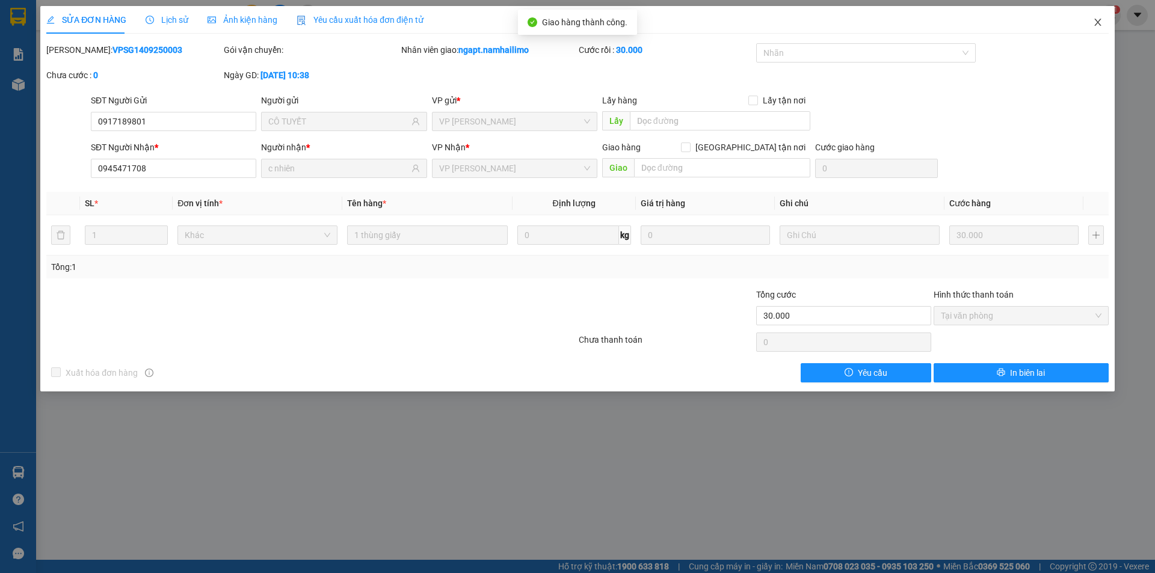
click at [1099, 22] on icon "close" at bounding box center [1098, 22] width 10 height 10
